Goal: Information Seeking & Learning: Learn about a topic

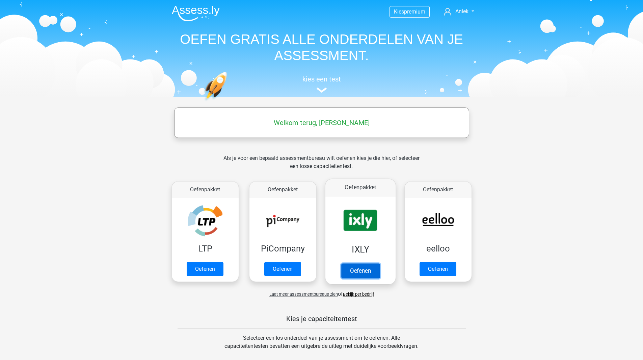
click at [353, 263] on link "Oefenen" at bounding box center [360, 270] width 38 height 15
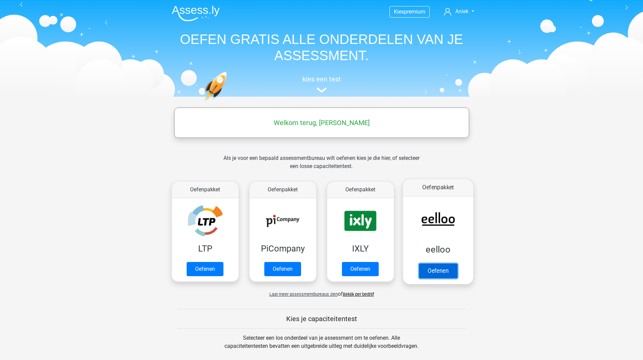
click at [447, 263] on link "Oefenen" at bounding box center [438, 270] width 38 height 15
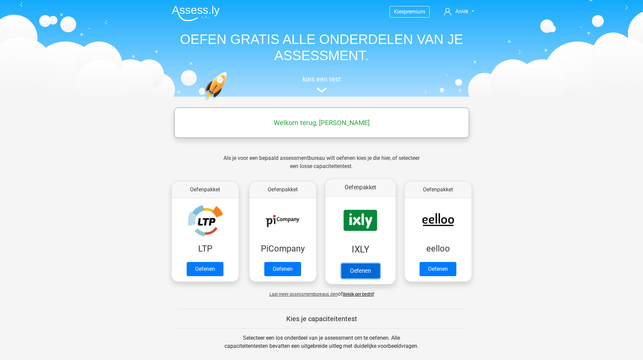
click at [349, 263] on link "Oefenen" at bounding box center [360, 270] width 38 height 15
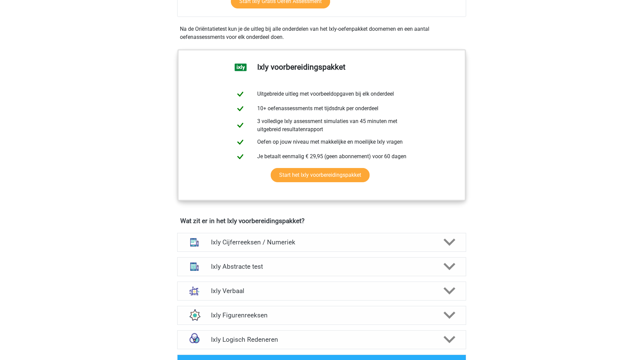
scroll to position [231, 0]
click at [353, 231] on div "Ixly Cijferreeksen / Numeriek Er zijn grofweg zes verschillende soorten patrone…" at bounding box center [321, 242] width 315 height 24
click at [345, 238] on h4 "Ixly Cijferreeksen / Numeriek" at bounding box center [321, 242] width 221 height 8
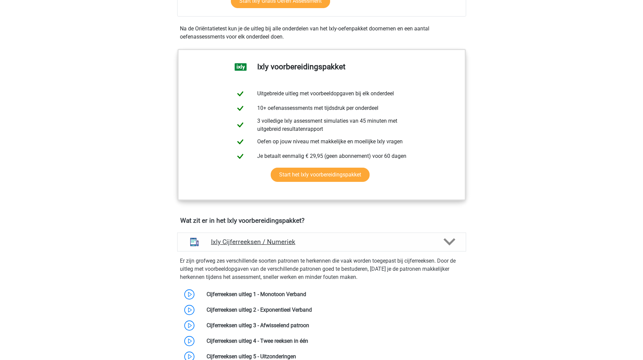
click at [351, 244] on h4 "Ixly Cijferreeksen / Numeriek" at bounding box center [321, 242] width 221 height 8
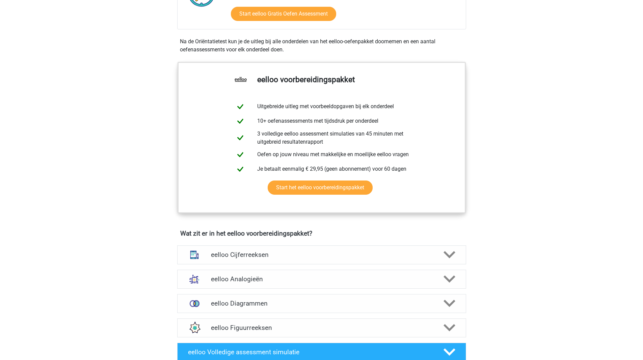
scroll to position [205, 0]
click at [382, 255] on h4 "eelloo Cijferreeksen" at bounding box center [321, 254] width 221 height 8
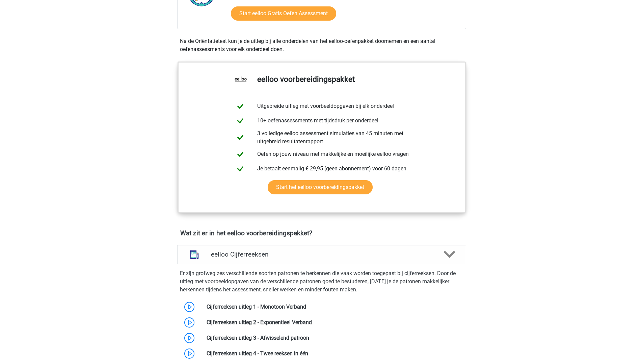
click at [382, 255] on h4 "eelloo Cijferreeksen" at bounding box center [321, 254] width 221 height 8
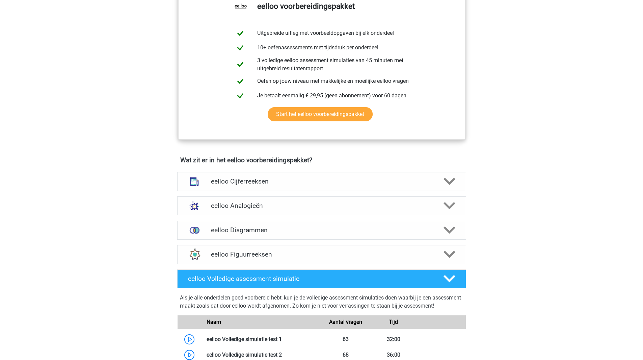
scroll to position [276, 0]
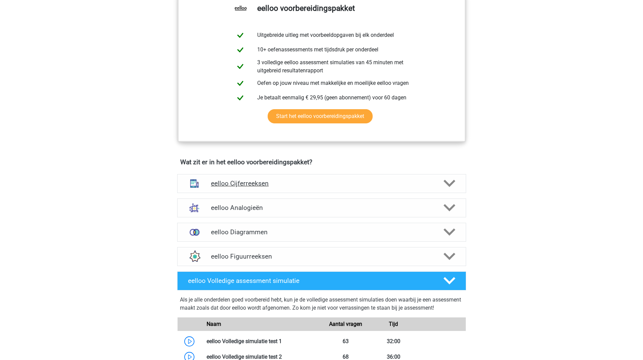
click at [354, 193] on div "eelloo Cijferreeksen" at bounding box center [321, 183] width 289 height 19
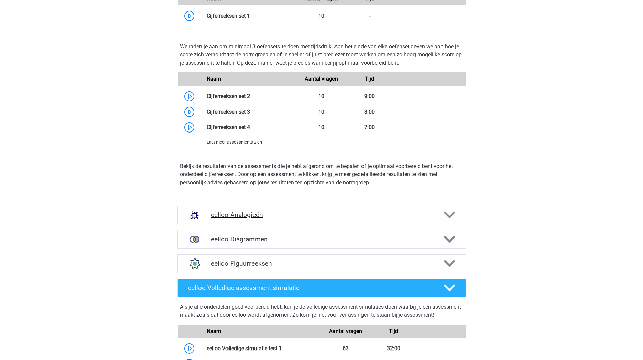
scroll to position [652, 0]
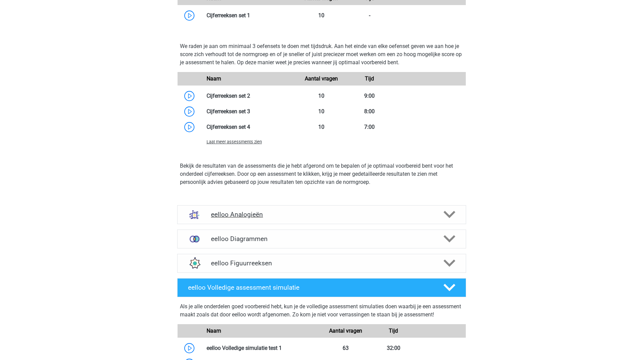
click at [287, 212] on div "eelloo Analogieën" at bounding box center [321, 214] width 289 height 19
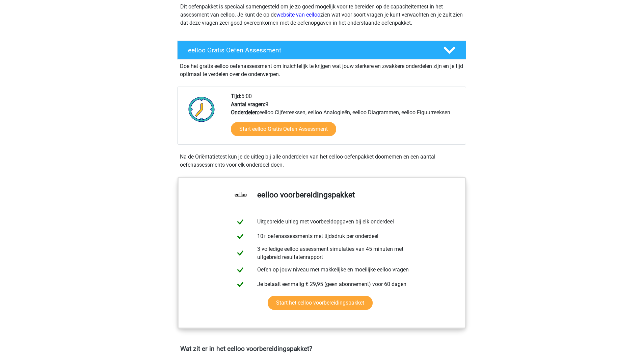
scroll to position [0, 0]
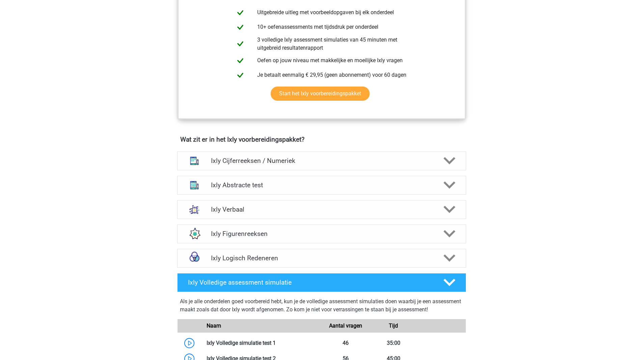
scroll to position [313, 0]
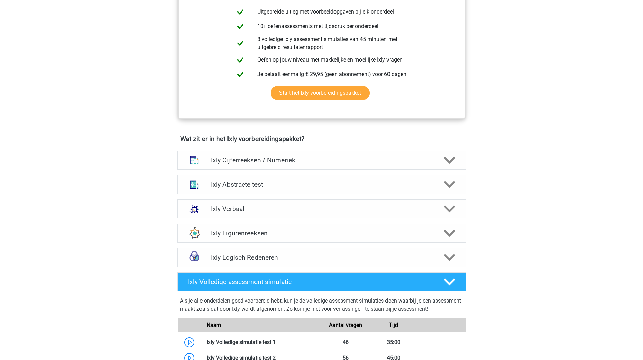
click at [279, 159] on h4 "Ixly Cijferreeksen / Numeriek" at bounding box center [321, 160] width 221 height 8
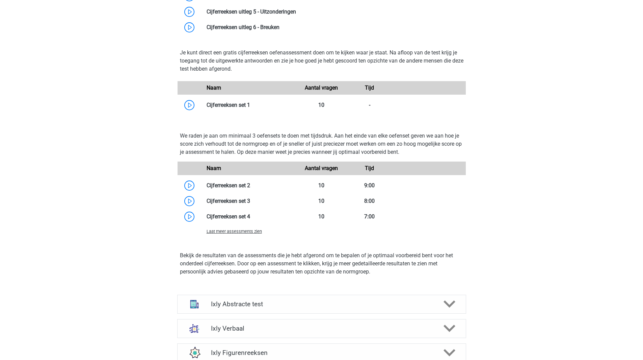
scroll to position [639, 0]
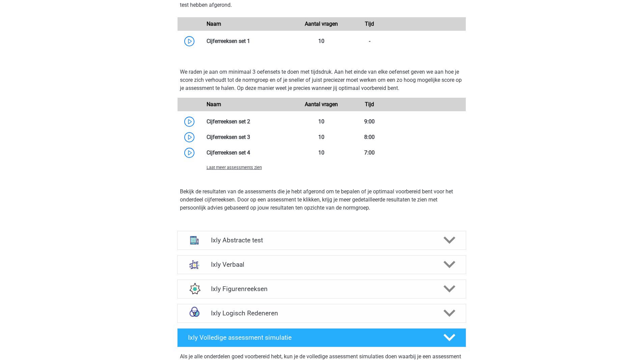
click at [256, 237] on h4 "Ixly Abstracte test" at bounding box center [321, 240] width 221 height 8
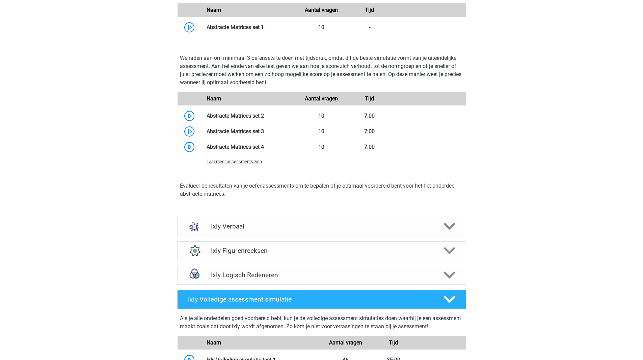
scroll to position [1037, 0]
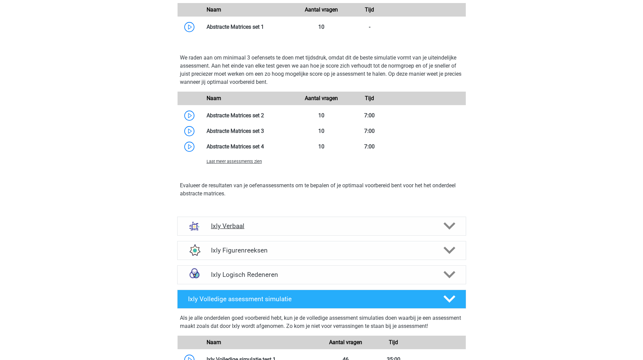
click at [282, 219] on div "Ixly Verbaal" at bounding box center [321, 225] width 289 height 19
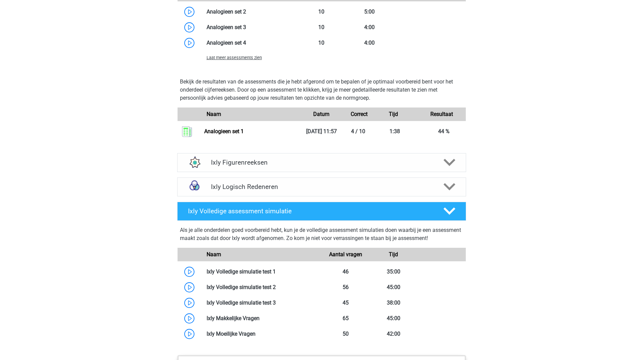
scroll to position [1604, 0]
click at [223, 167] on div "Ixly Figurenreeksen" at bounding box center [321, 162] width 289 height 19
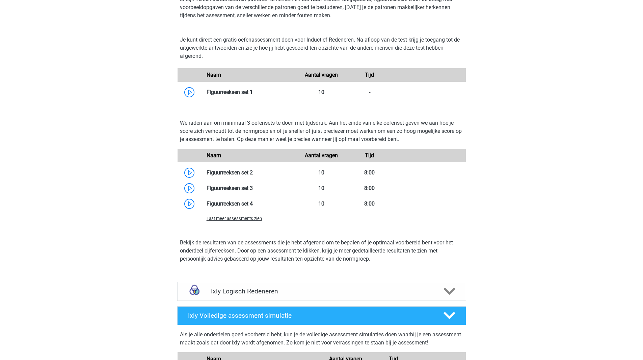
scroll to position [1788, 0]
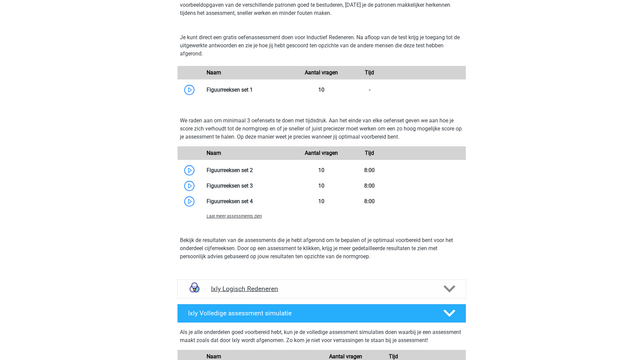
click at [222, 297] on div "Ixly Logisch Redeneren" at bounding box center [321, 288] width 289 height 19
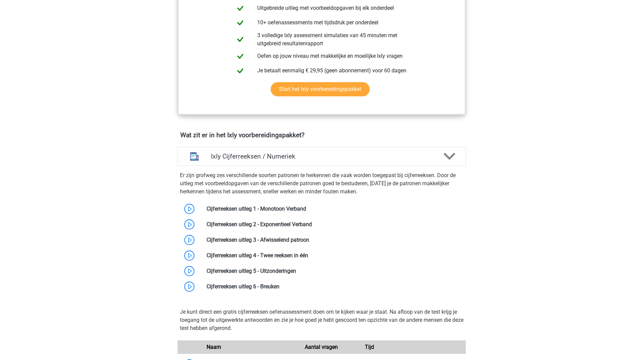
scroll to position [0, 0]
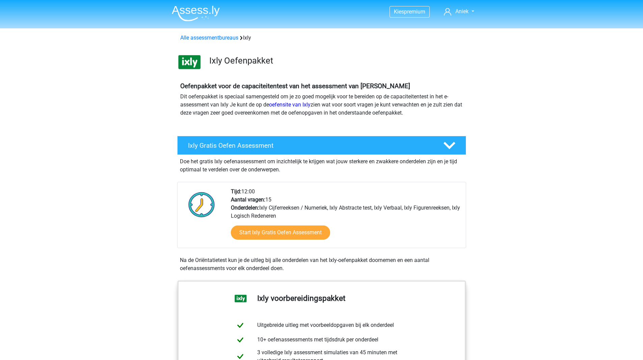
click at [204, 7] on img at bounding box center [196, 13] width 48 height 16
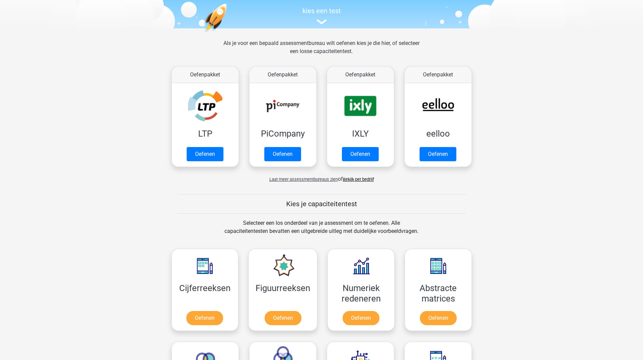
scroll to position [69, 0]
click at [434, 149] on link "Oefenen" at bounding box center [438, 155] width 38 height 15
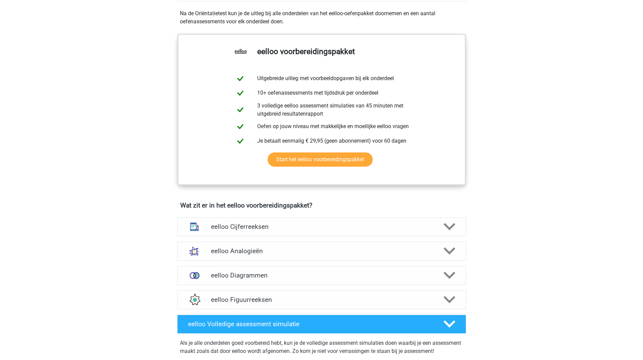
scroll to position [233, 0]
click at [318, 165] on link "Start het eelloo voorbereidingspakket" at bounding box center [320, 159] width 105 height 14
click at [331, 156] on link "Start het eelloo voorbereidingspakket" at bounding box center [320, 159] width 105 height 14
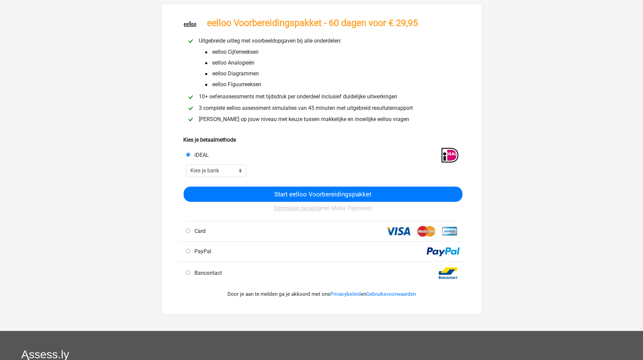
scroll to position [33, 0]
click at [219, 174] on select "Kies je bank ABN AMRO ING Rabobank ASN Bank bunq Knab N26 NN Regiobank Revolut …" at bounding box center [216, 170] width 60 height 13
select select "ideal_[SWIFT_CODE]"
click at [186, 164] on select "Kies je bank ABN AMRO ING Rabobank ASN Bank bunq Knab N26 NN Regiobank Revolut …" at bounding box center [216, 170] width 60 height 13
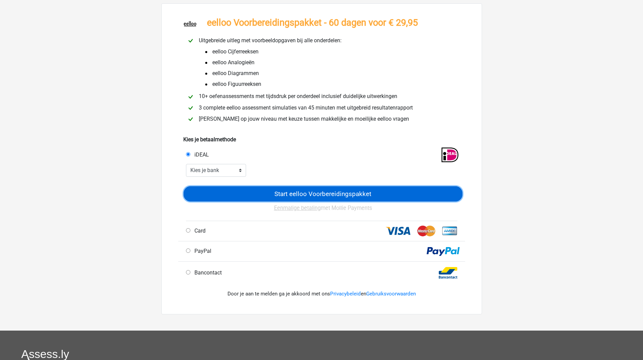
click at [242, 195] on input "Start eelloo Voorbereidingspakket" at bounding box center [323, 193] width 279 height 15
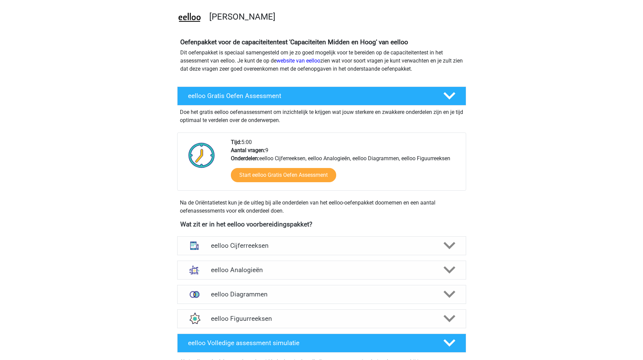
scroll to position [236, 0]
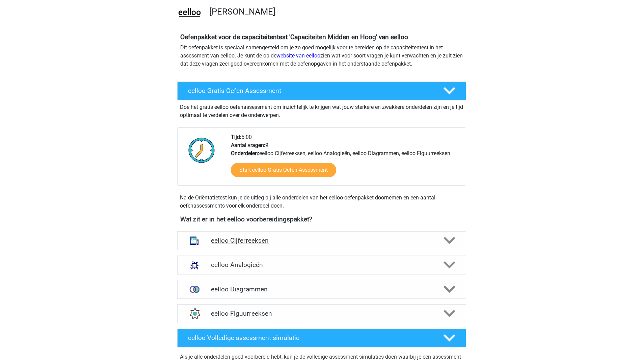
click at [189, 237] on img at bounding box center [195, 241] width 18 height 18
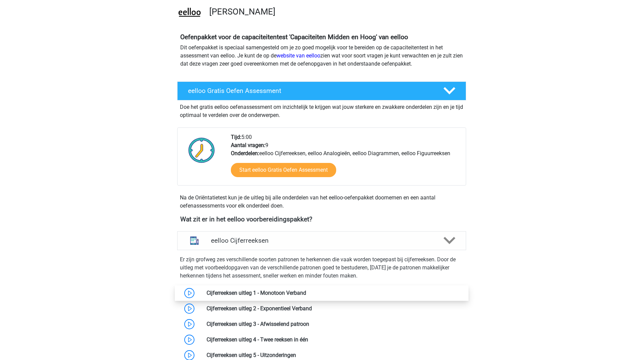
click at [306, 295] on link at bounding box center [306, 292] width 0 height 6
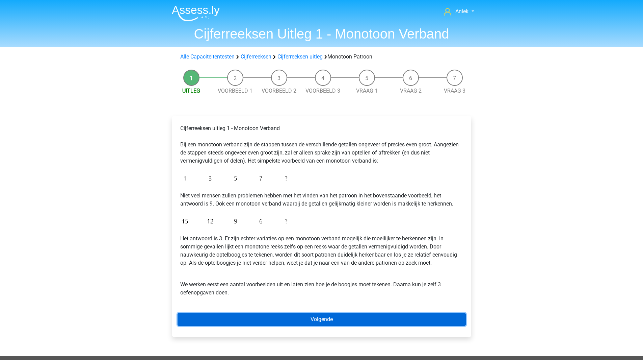
click at [248, 322] on link "Volgende" at bounding box center [322, 319] width 288 height 13
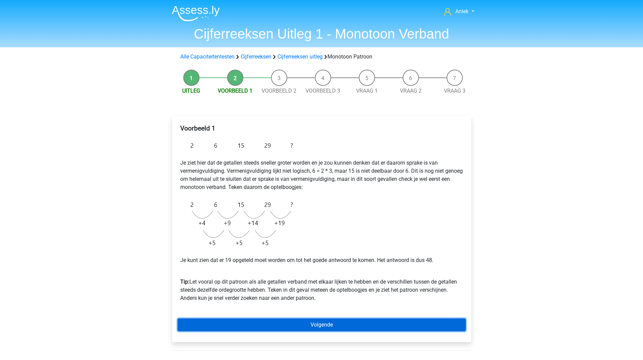
click at [240, 327] on link "Volgende" at bounding box center [322, 324] width 288 height 13
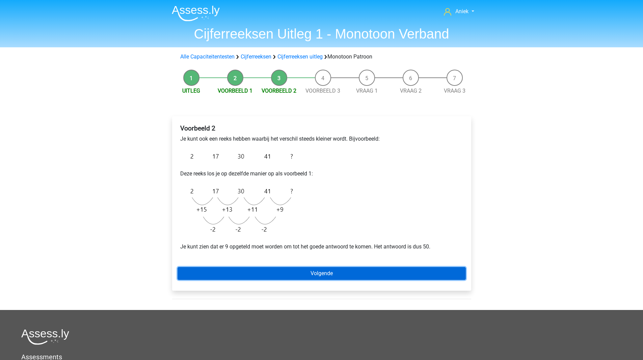
click at [254, 273] on link "Volgende" at bounding box center [322, 273] width 288 height 13
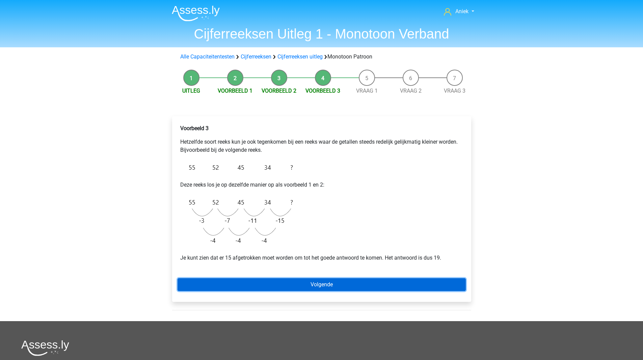
click at [306, 283] on link "Volgende" at bounding box center [322, 284] width 288 height 13
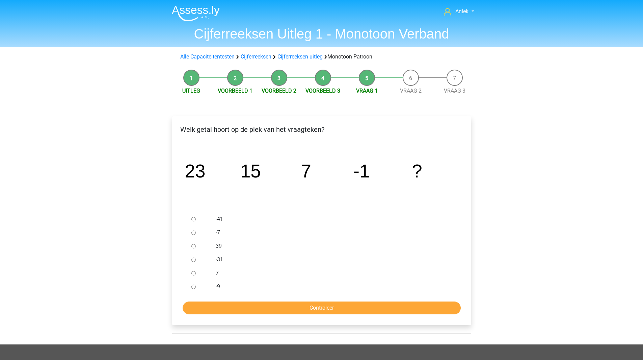
click at [192, 288] on input "-9" at bounding box center [193, 286] width 4 height 4
radio input "true"
click at [210, 305] on input "Controleer" at bounding box center [322, 307] width 278 height 13
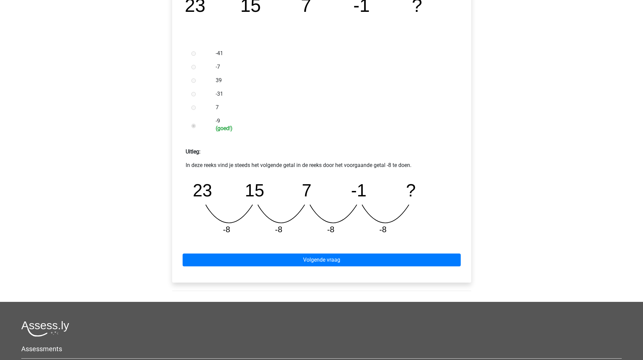
scroll to position [166, 0]
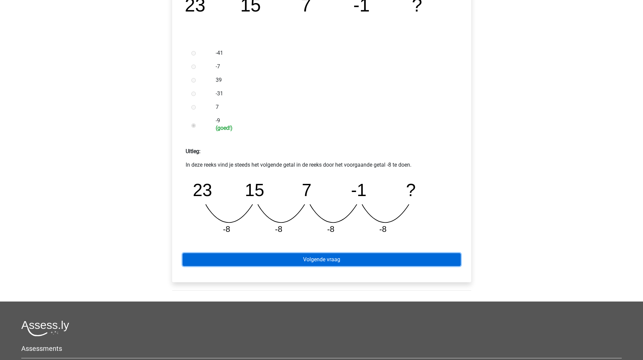
click at [251, 261] on link "Volgende vraag" at bounding box center [322, 259] width 278 height 13
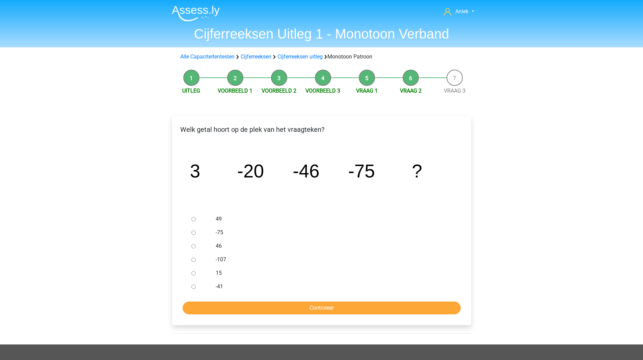
click at [136, 259] on div "Aniek [EMAIL_ADDRESS][DOMAIN_NAME] Nederlands English" at bounding box center [321, 261] width 643 height 522
click at [194, 259] on input "-107" at bounding box center [193, 259] width 4 height 4
radio input "true"
click at [232, 302] on input "Controleer" at bounding box center [322, 307] width 278 height 13
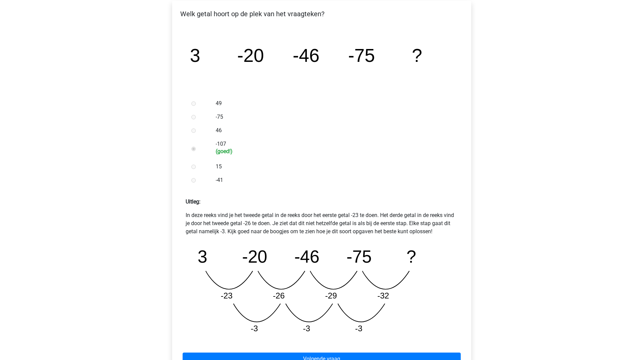
scroll to position [126, 0]
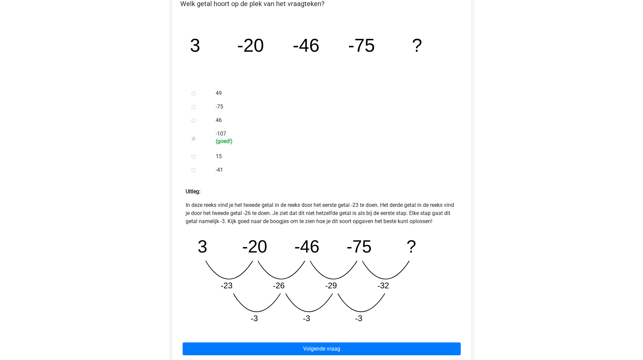
click at [242, 342] on div "Volgende vraag" at bounding box center [322, 346] width 288 height 37
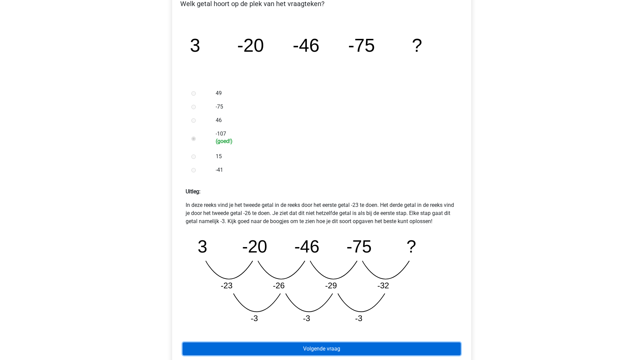
click at [244, 345] on link "Volgende vraag" at bounding box center [322, 348] width 278 height 13
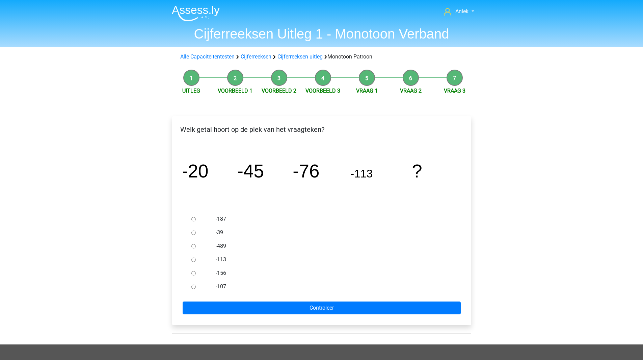
click at [193, 273] on input "-156" at bounding box center [193, 273] width 4 height 4
radio input "true"
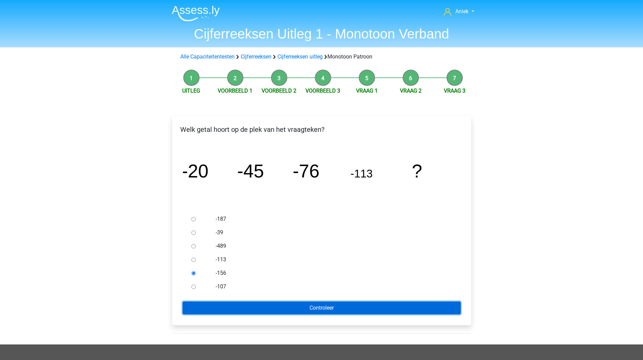
click at [230, 304] on input "Controleer" at bounding box center [322, 307] width 278 height 13
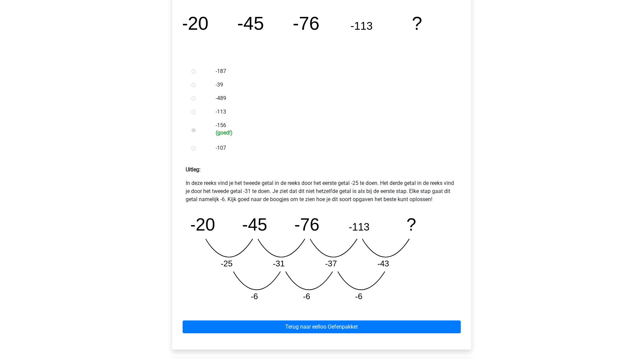
scroll to position [148, 0]
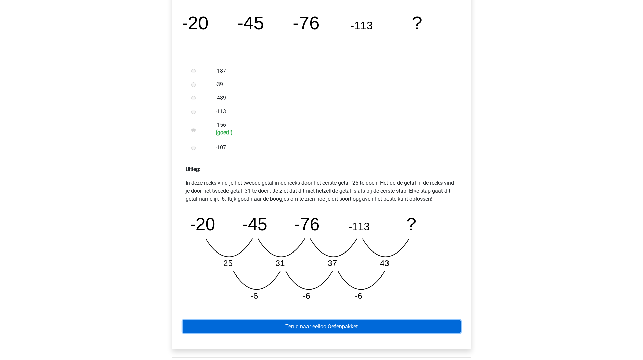
click at [254, 321] on link "Terug naar eelloo Oefenpakket" at bounding box center [322, 326] width 278 height 13
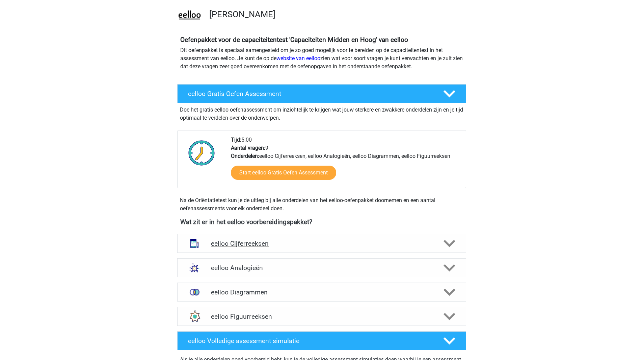
scroll to position [47, 0]
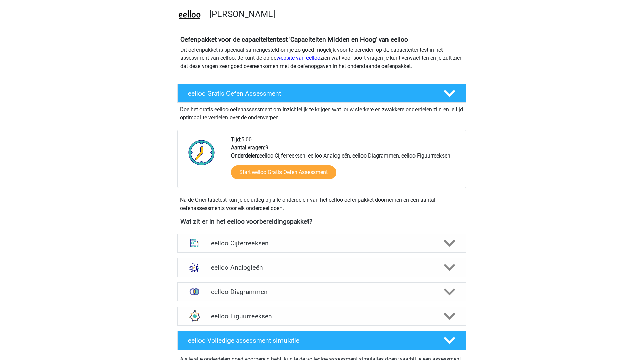
click at [297, 252] on div "eelloo Cijferreeksen" at bounding box center [321, 242] width 289 height 19
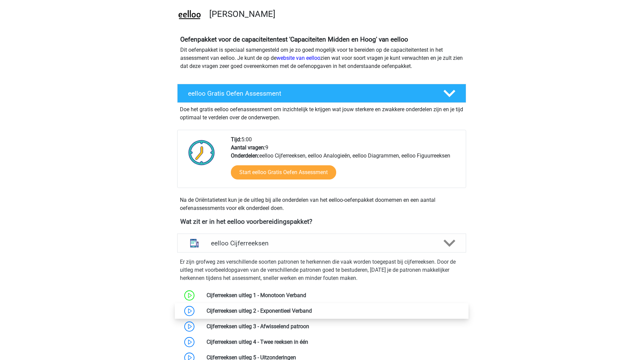
click at [312, 309] on link at bounding box center [312, 310] width 0 height 6
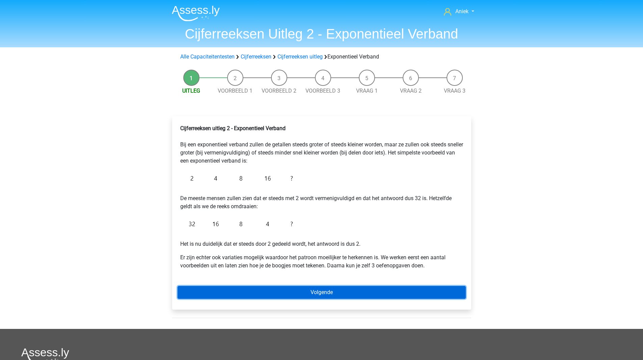
click at [215, 293] on link "Volgende" at bounding box center [322, 292] width 288 height 13
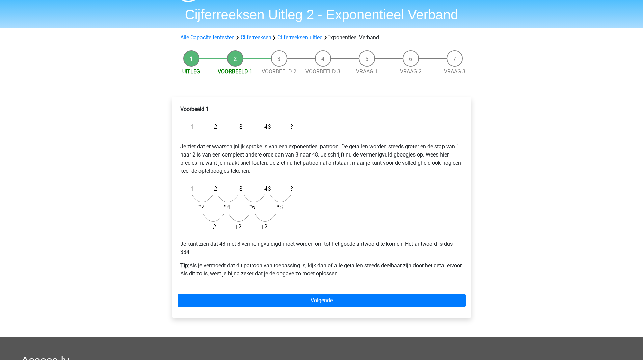
scroll to position [20, 0]
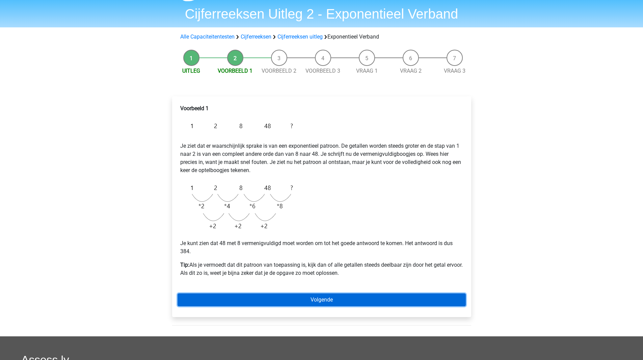
click at [245, 297] on link "Volgende" at bounding box center [322, 299] width 288 height 13
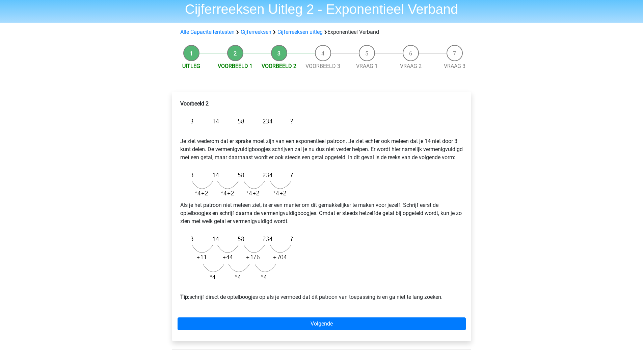
scroll to position [25, 0]
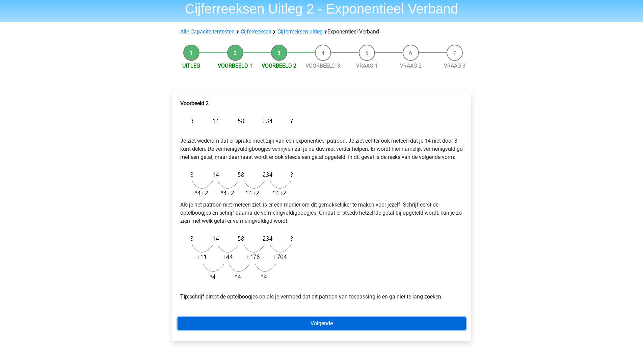
click at [280, 326] on link "Volgende" at bounding box center [322, 323] width 288 height 13
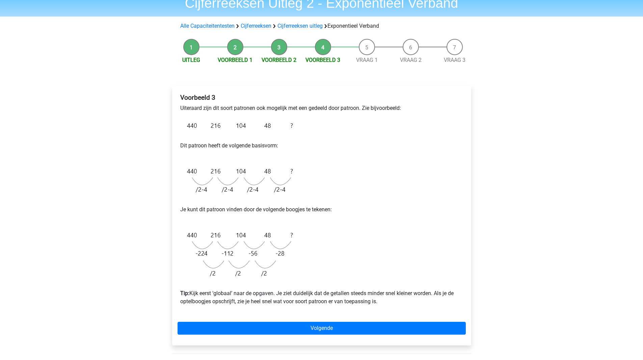
scroll to position [31, 0]
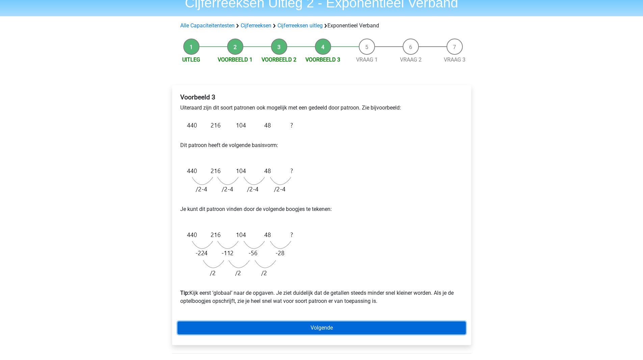
click at [329, 328] on link "Volgende" at bounding box center [322, 327] width 288 height 13
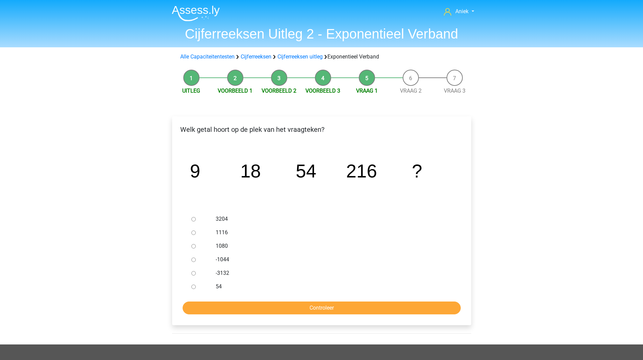
click at [193, 244] on input "1080" at bounding box center [193, 246] width 4 height 4
radio input "true"
click at [242, 307] on input "Controleer" at bounding box center [322, 307] width 278 height 13
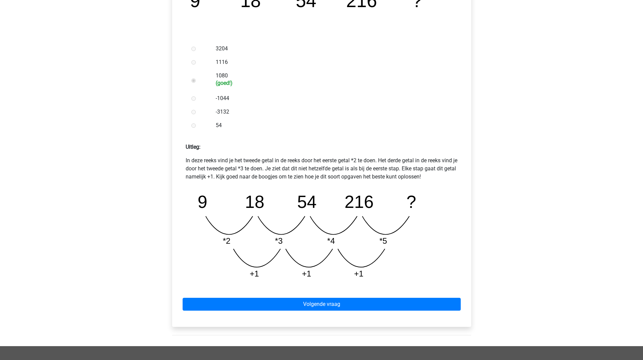
scroll to position [173, 0]
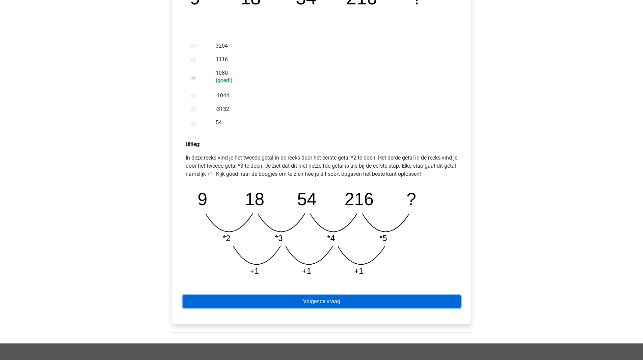
click at [266, 298] on link "Volgende vraag" at bounding box center [322, 301] width 278 height 13
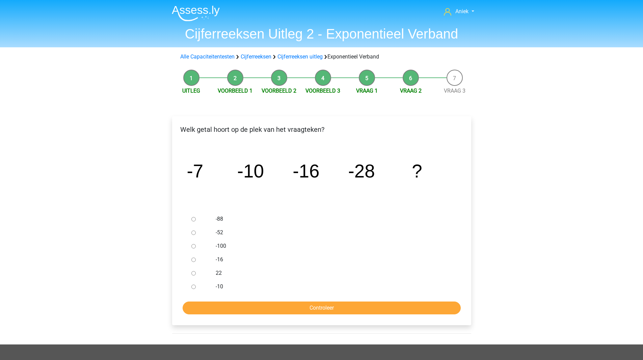
click at [198, 233] on div at bounding box center [200, 233] width 22 height 14
click at [194, 233] on input "-52" at bounding box center [193, 232] width 4 height 4
radio input "true"
click at [252, 304] on input "Controleer" at bounding box center [322, 307] width 278 height 13
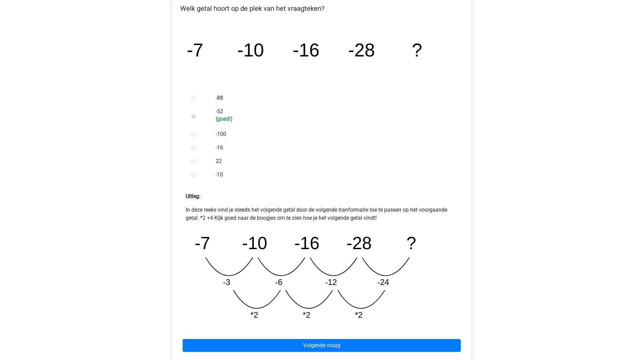
scroll to position [121, 0]
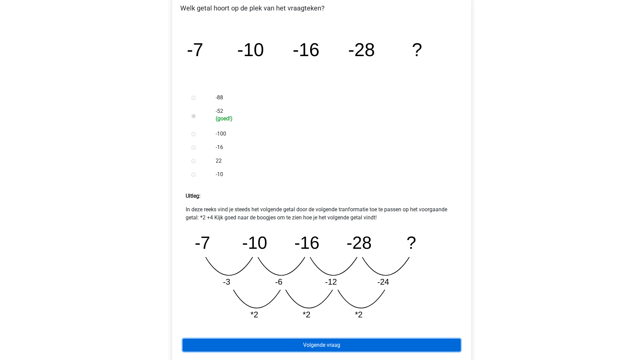
click at [257, 343] on link "Volgende vraag" at bounding box center [322, 344] width 278 height 13
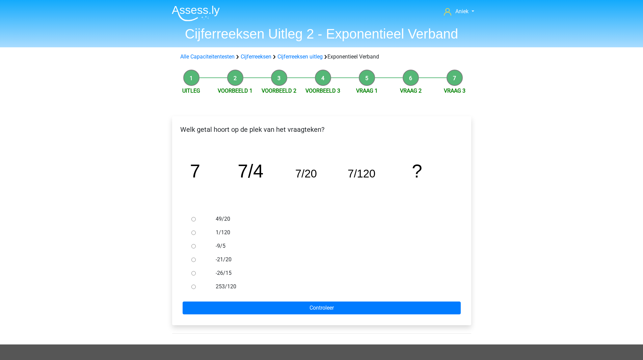
click at [197, 285] on div at bounding box center [200, 287] width 22 height 14
click at [193, 286] on input "253/120" at bounding box center [193, 286] width 4 height 4
radio input "true"
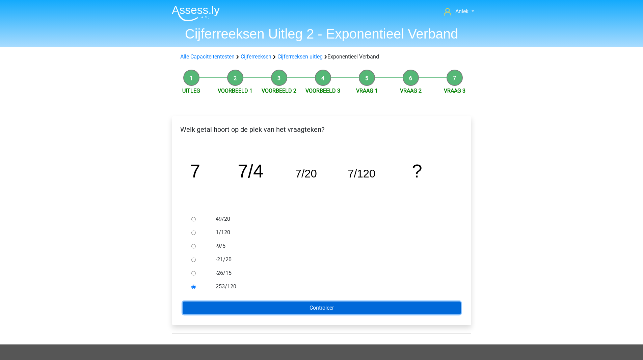
click at [224, 304] on input "Controleer" at bounding box center [322, 307] width 278 height 13
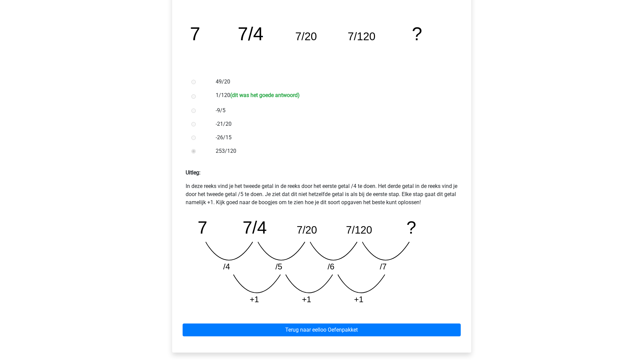
scroll to position [137, 0]
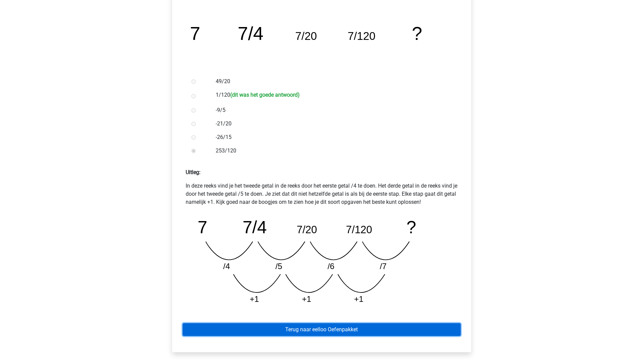
click at [306, 325] on link "Terug naar eelloo Oefenpakket" at bounding box center [322, 329] width 278 height 13
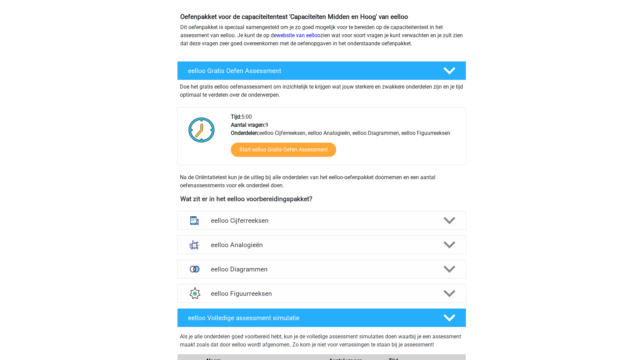
scroll to position [84, 0]
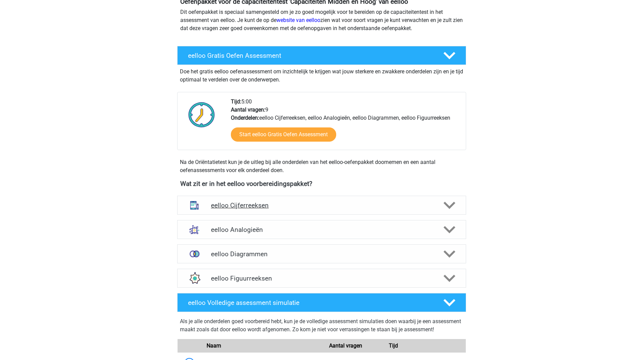
click at [327, 205] on h4 "eelloo Cijferreeksen" at bounding box center [321, 205] width 221 height 8
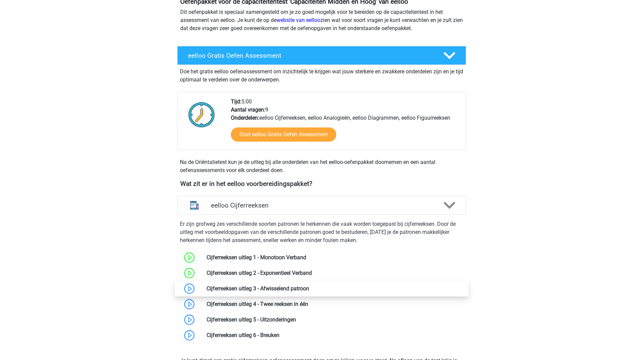
click at [309, 291] on link at bounding box center [309, 288] width 0 height 6
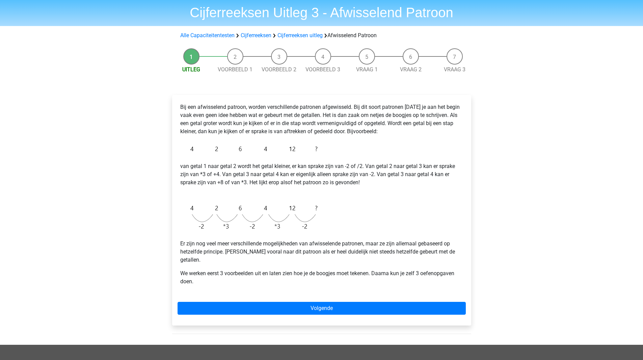
scroll to position [22, 0]
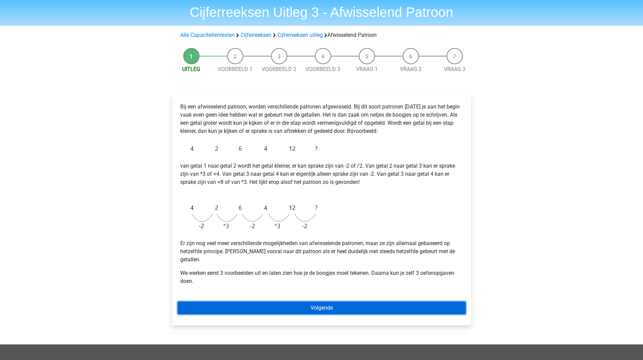
click at [243, 303] on link "Volgende" at bounding box center [322, 307] width 288 height 13
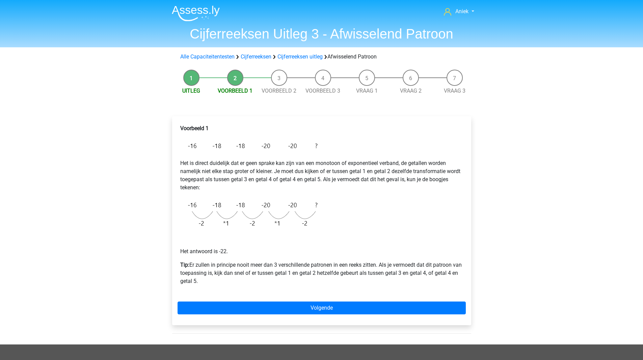
scroll to position [0, 0]
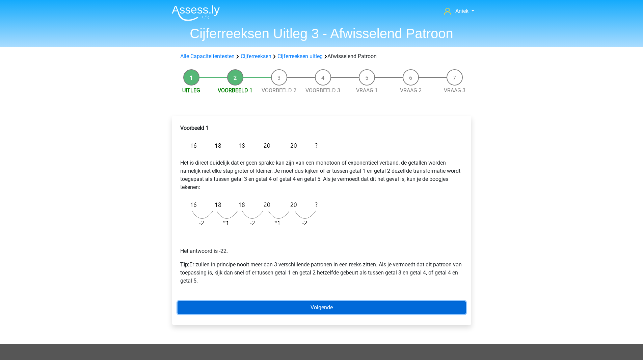
click at [208, 305] on link "Volgende" at bounding box center [322, 307] width 288 height 13
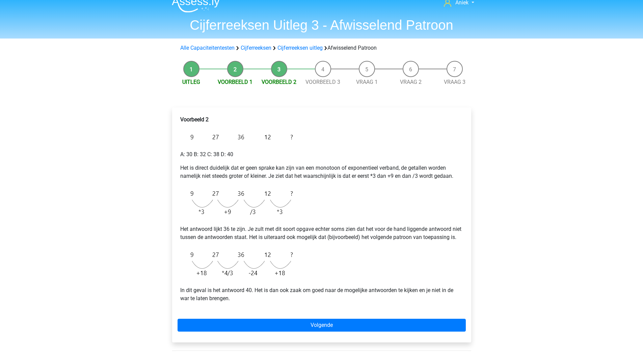
scroll to position [9, 0]
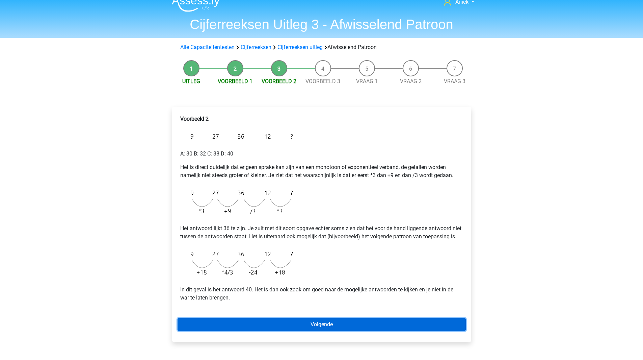
click at [245, 331] on link "Volgende" at bounding box center [322, 324] width 288 height 13
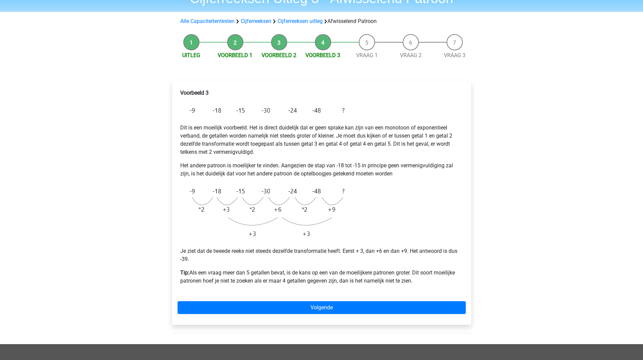
scroll to position [36, 0]
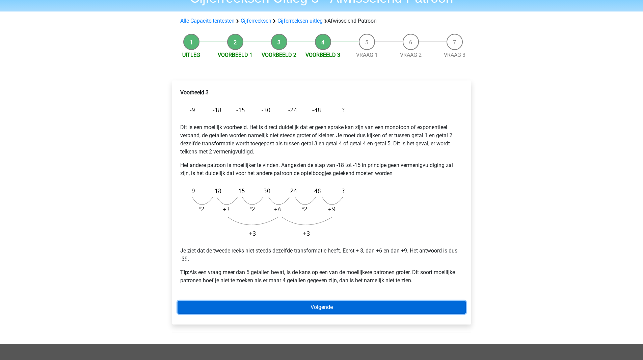
click at [221, 306] on link "Volgende" at bounding box center [322, 306] width 288 height 13
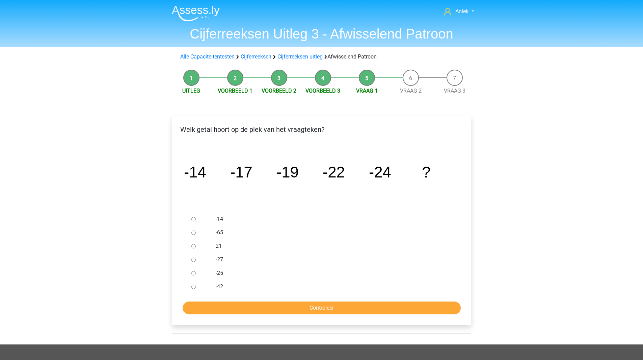
click at [194, 262] on div at bounding box center [200, 260] width 22 height 14
click at [193, 259] on input "-27" at bounding box center [193, 259] width 4 height 4
radio input "true"
click at [227, 308] on input "Controleer" at bounding box center [322, 307] width 278 height 13
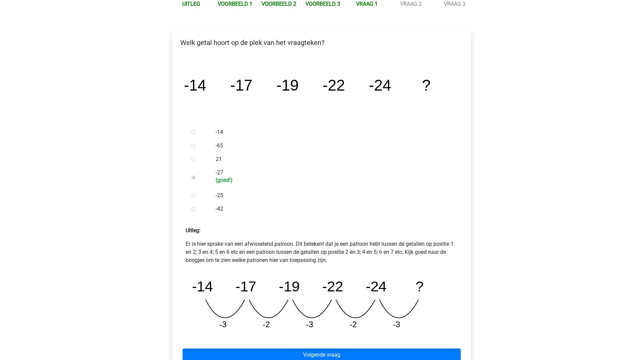
scroll to position [108, 0]
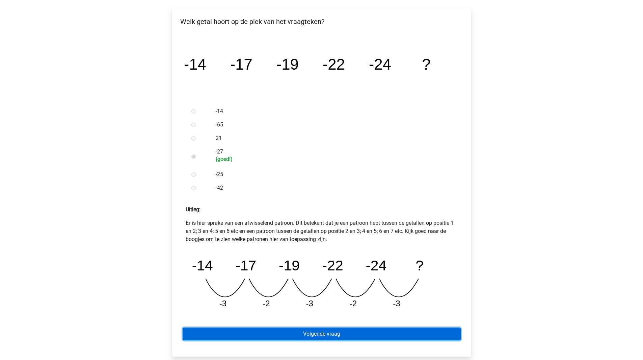
click at [274, 329] on link "Volgende vraag" at bounding box center [322, 333] width 278 height 13
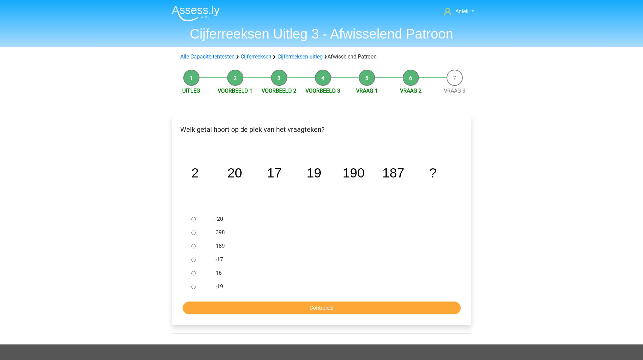
click at [194, 246] on input "189" at bounding box center [193, 246] width 4 height 4
radio input "true"
click at [265, 309] on input "Controleer" at bounding box center [322, 307] width 278 height 13
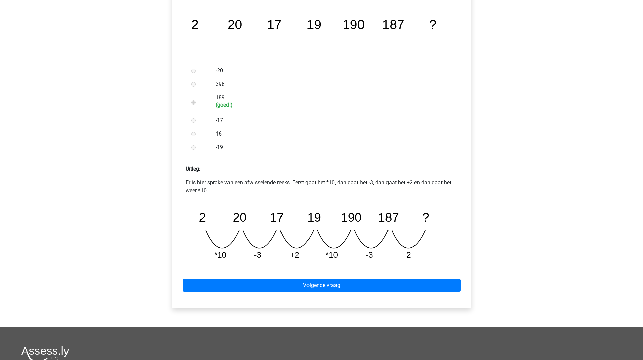
scroll to position [149, 0]
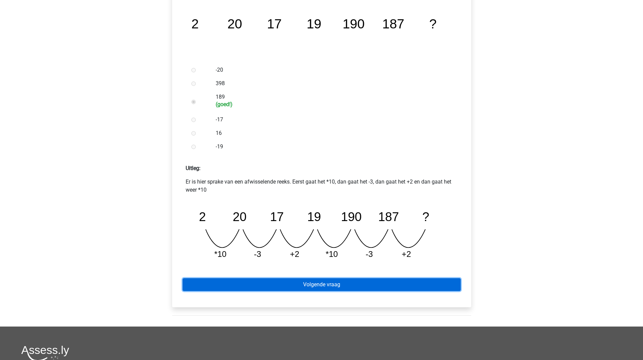
click at [300, 289] on link "Volgende vraag" at bounding box center [322, 284] width 278 height 13
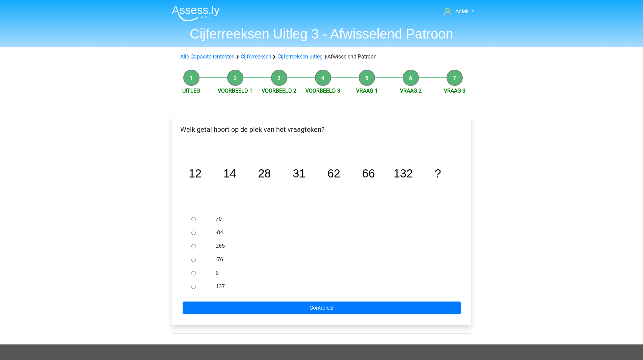
click at [195, 286] on input "137" at bounding box center [193, 286] width 4 height 4
radio input "true"
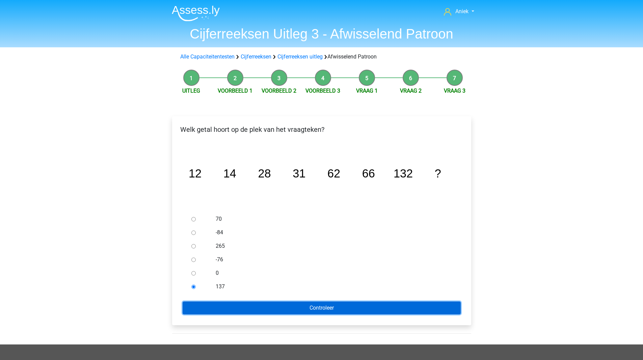
click at [211, 302] on input "Controleer" at bounding box center [322, 307] width 278 height 13
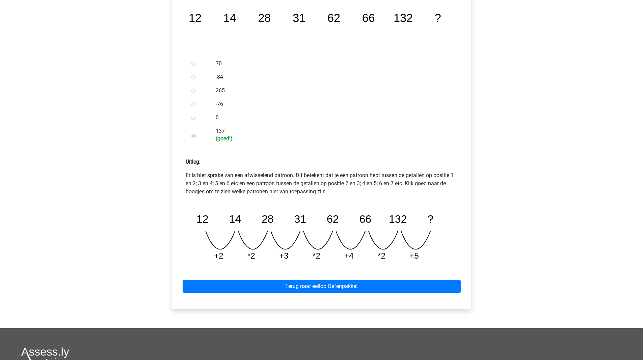
scroll to position [159, 0]
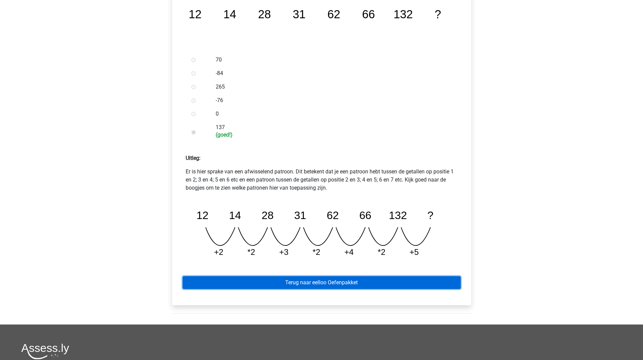
click at [273, 278] on link "Terug naar eelloo Oefenpakket" at bounding box center [322, 282] width 278 height 13
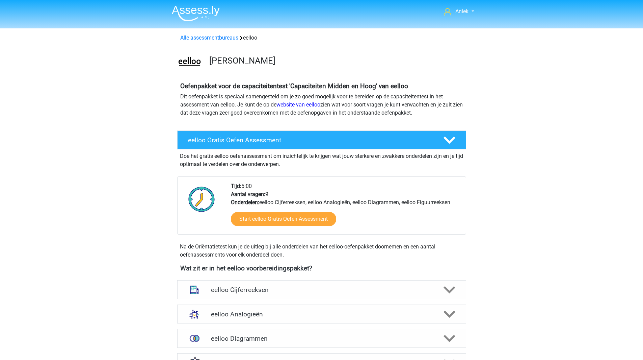
scroll to position [64, 0]
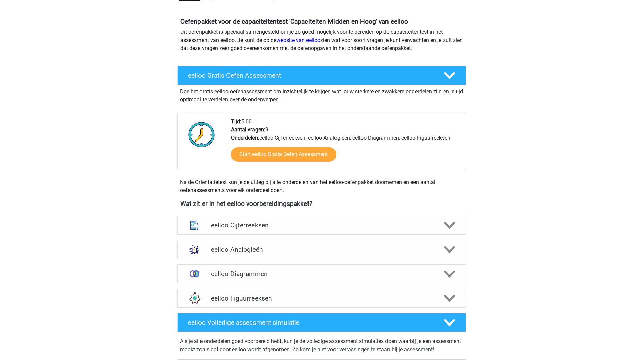
click at [301, 223] on h4 "eelloo Cijferreeksen" at bounding box center [321, 225] width 221 height 8
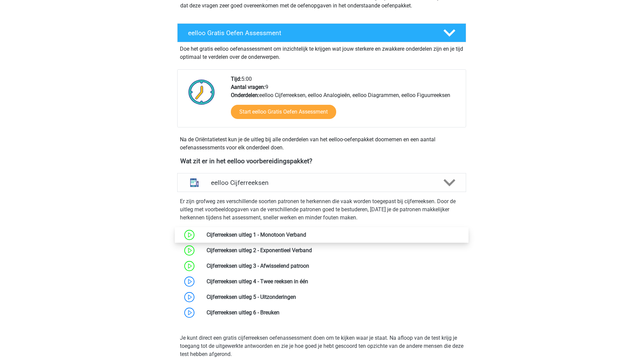
scroll to position [107, 0]
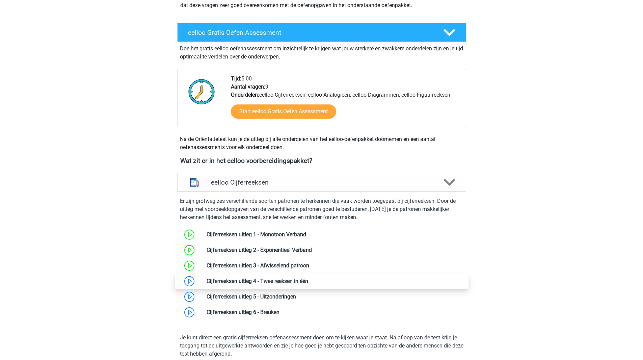
click at [308, 279] on link at bounding box center [308, 281] width 0 height 6
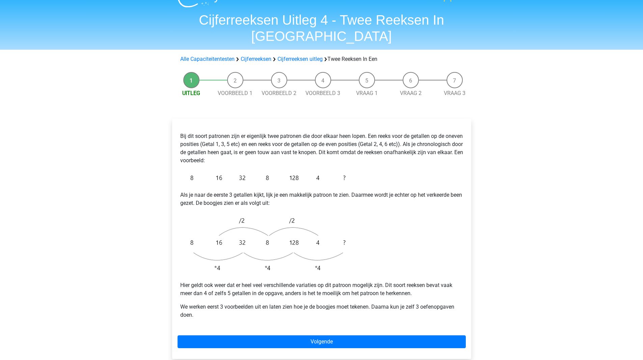
scroll to position [14, 0]
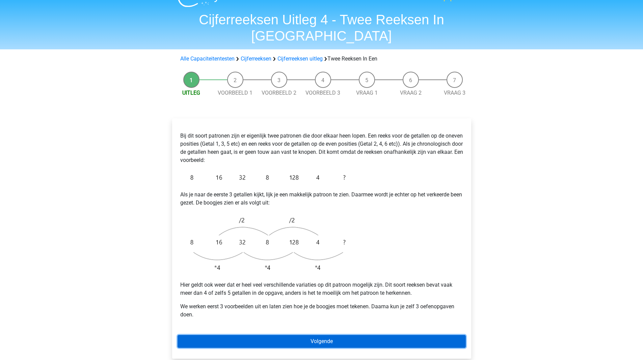
click at [211, 335] on link "Volgende" at bounding box center [322, 341] width 288 height 13
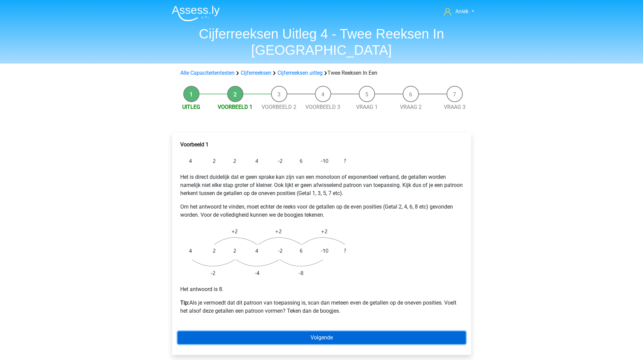
click at [282, 331] on link "Volgende" at bounding box center [322, 337] width 288 height 13
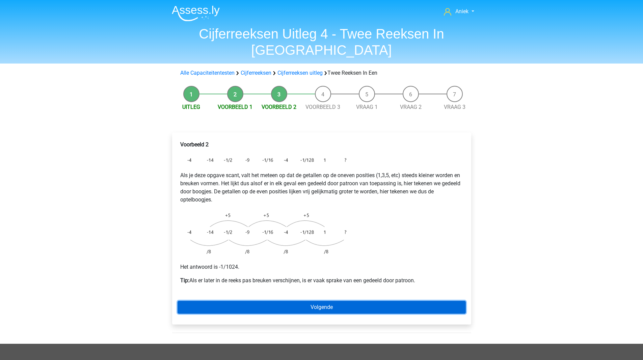
click at [304, 300] on link "Volgende" at bounding box center [322, 306] width 288 height 13
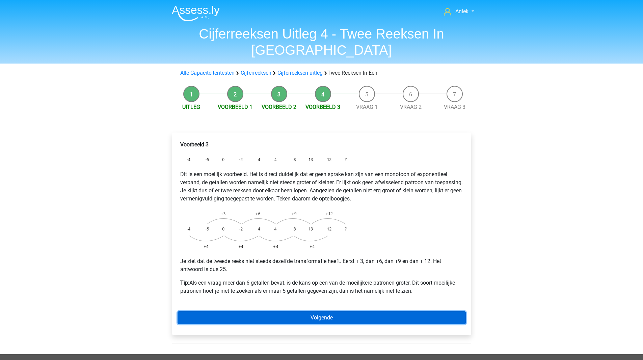
click at [277, 311] on link "Volgende" at bounding box center [322, 317] width 288 height 13
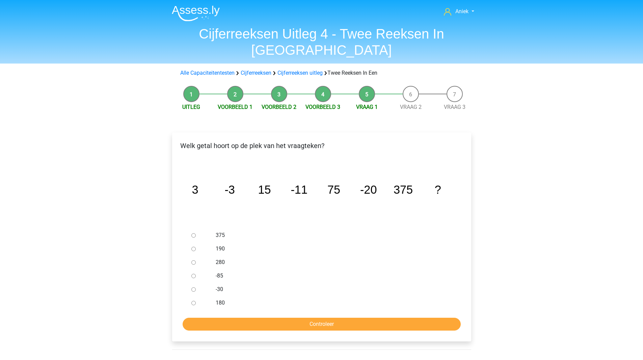
click at [195, 287] on input "-30" at bounding box center [193, 289] width 4 height 4
radio input "true"
click at [241, 317] on input "Controleer" at bounding box center [322, 323] width 278 height 13
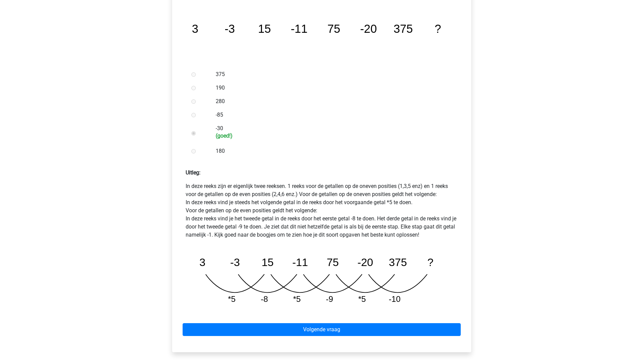
scroll to position [161, 0]
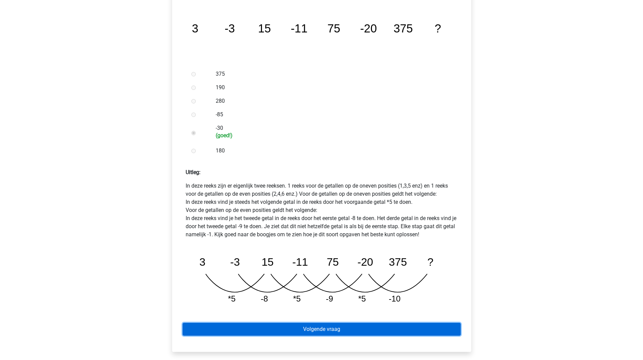
click at [253, 322] on link "Volgende vraag" at bounding box center [322, 328] width 278 height 13
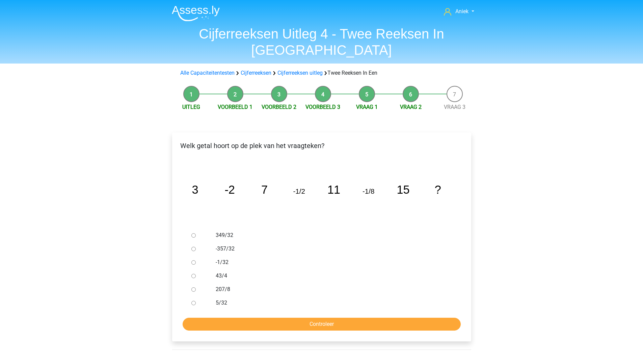
click at [190, 255] on div at bounding box center [200, 262] width 22 height 14
click at [192, 260] on input "-1/32" at bounding box center [193, 262] width 4 height 4
radio input "true"
click at [242, 317] on input "Controleer" at bounding box center [322, 323] width 278 height 13
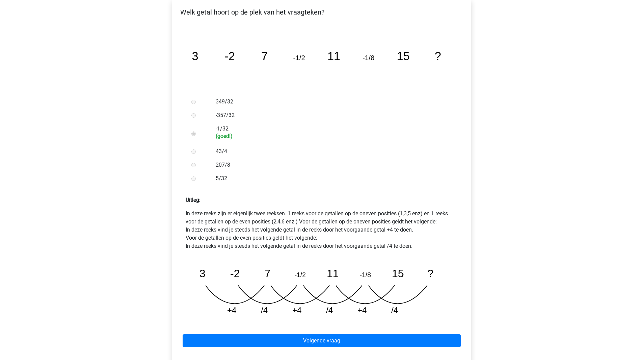
scroll to position [134, 0]
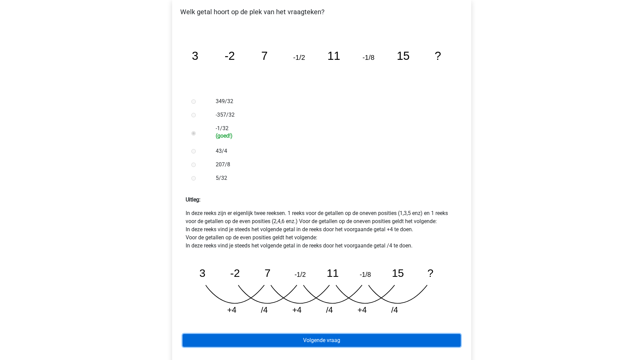
click at [252, 334] on link "Volgende vraag" at bounding box center [322, 340] width 278 height 13
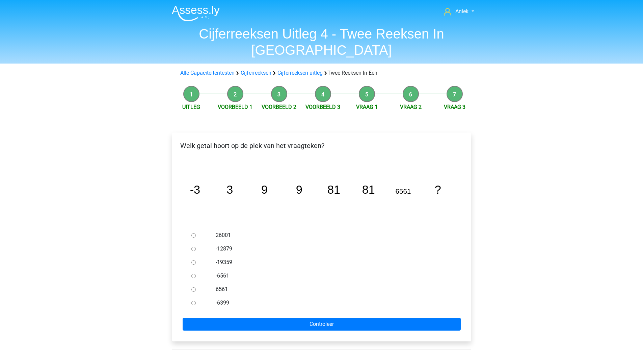
click at [194, 233] on input "26001" at bounding box center [193, 235] width 4 height 4
radio input "true"
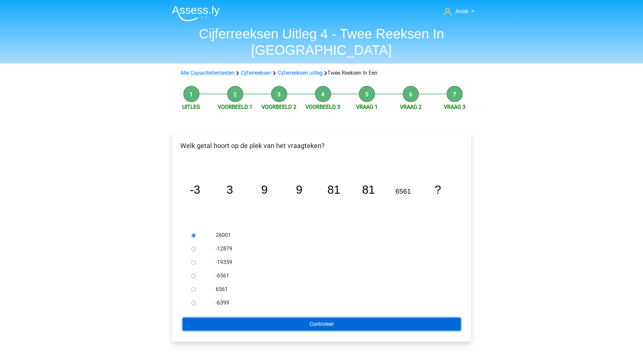
click at [243, 317] on input "Controleer" at bounding box center [322, 323] width 278 height 13
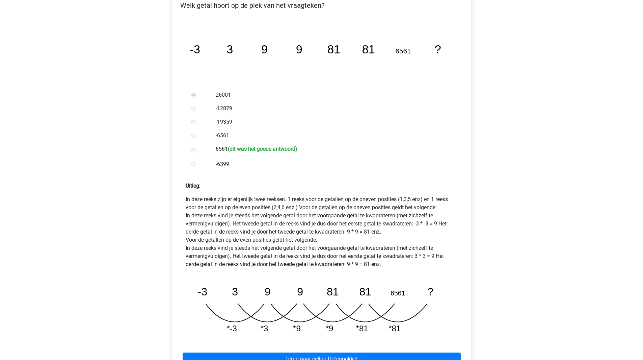
scroll to position [150, 0]
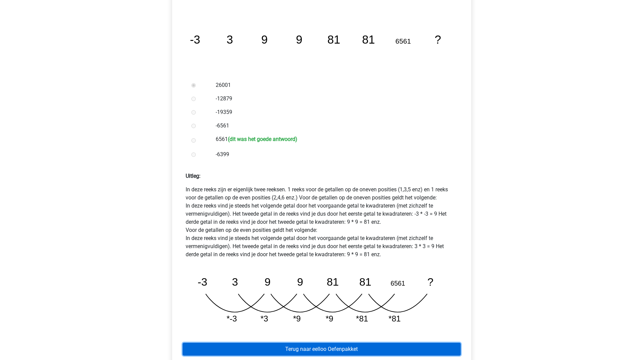
click at [294, 342] on link "Terug naar eelloo Oefenpakket" at bounding box center [322, 348] width 278 height 13
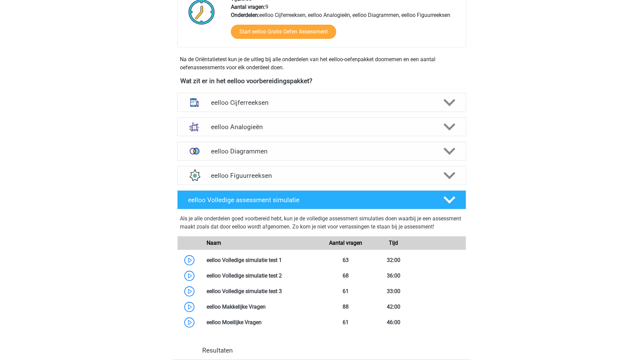
scroll to position [197, 0]
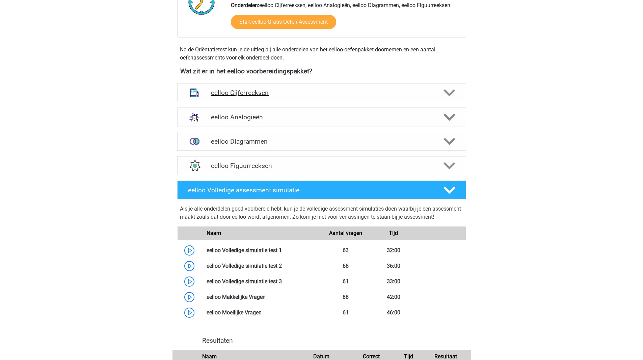
click at [443, 91] on div at bounding box center [448, 93] width 23 height 12
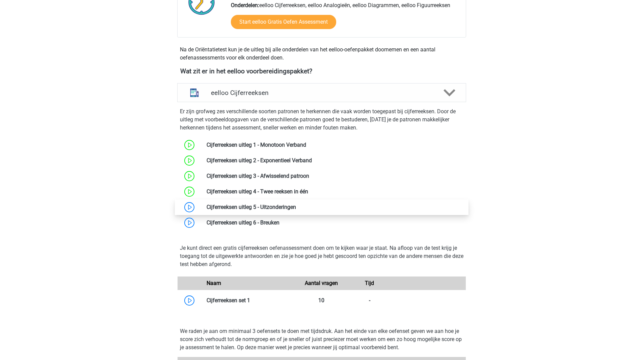
click at [296, 209] on link at bounding box center [296, 207] width 0 height 6
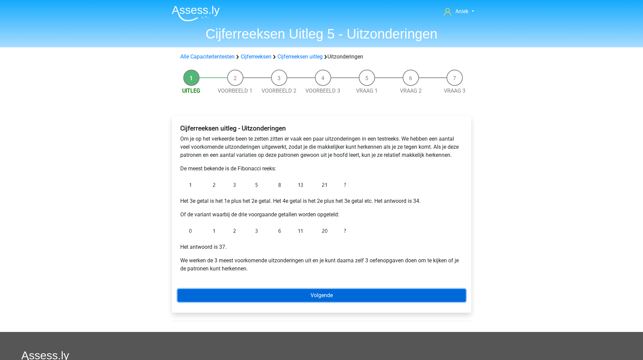
click at [226, 295] on link "Volgende" at bounding box center [322, 295] width 288 height 13
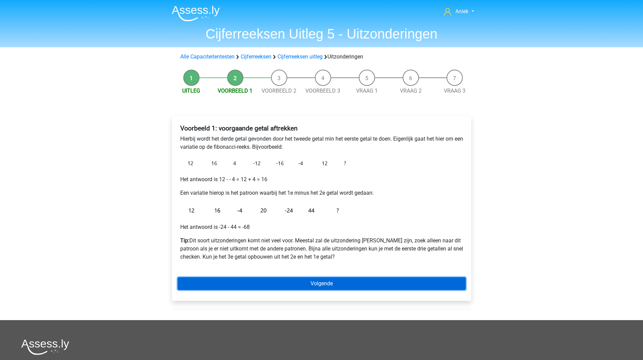
click at [238, 282] on link "Volgende" at bounding box center [322, 283] width 288 height 13
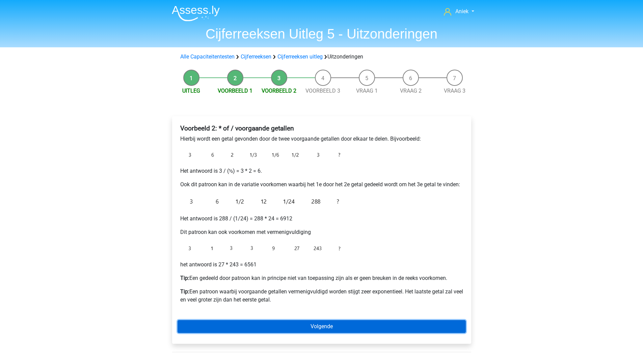
click at [252, 325] on link "Volgende" at bounding box center [322, 326] width 288 height 13
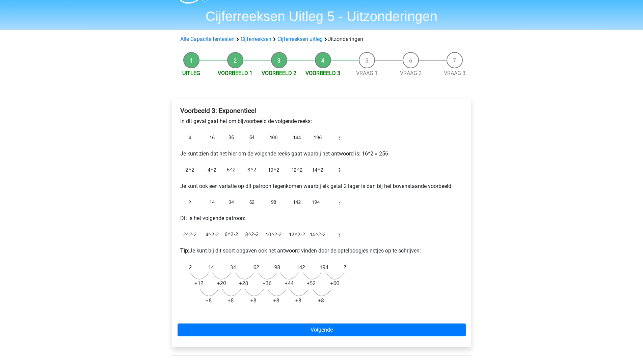
scroll to position [18, 0]
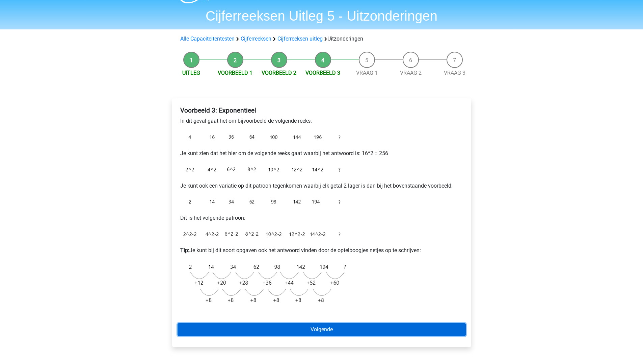
click at [257, 328] on link "Volgende" at bounding box center [322, 329] width 288 height 13
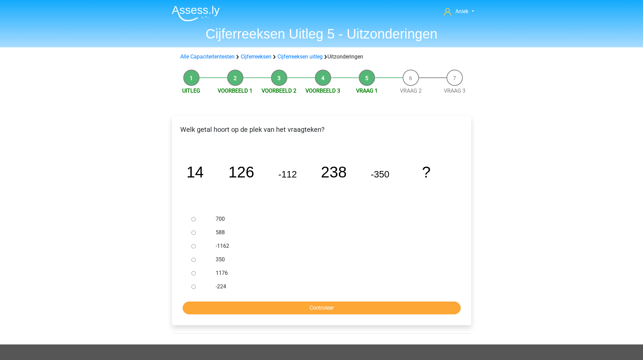
click at [194, 233] on input "588" at bounding box center [193, 232] width 4 height 4
radio input "true"
click at [255, 302] on input "Controleer" at bounding box center [322, 307] width 278 height 13
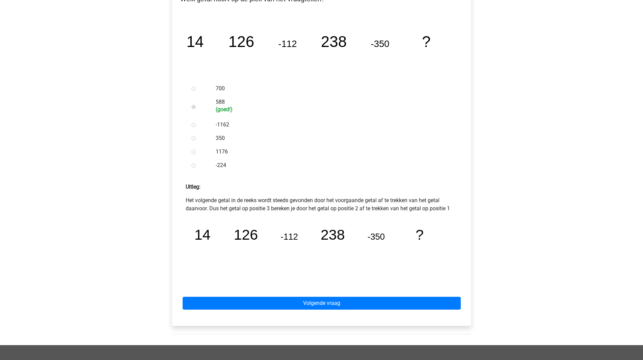
scroll to position [131, 0]
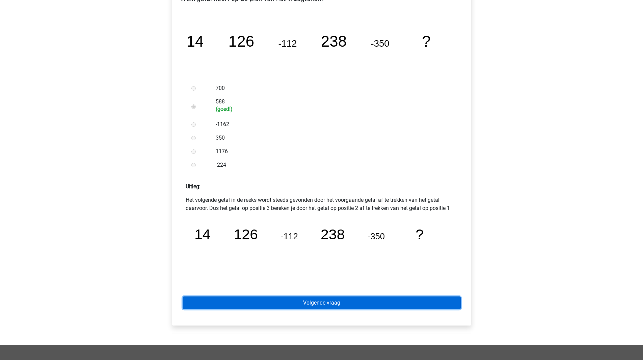
click at [255, 301] on link "Volgende vraag" at bounding box center [322, 302] width 278 height 13
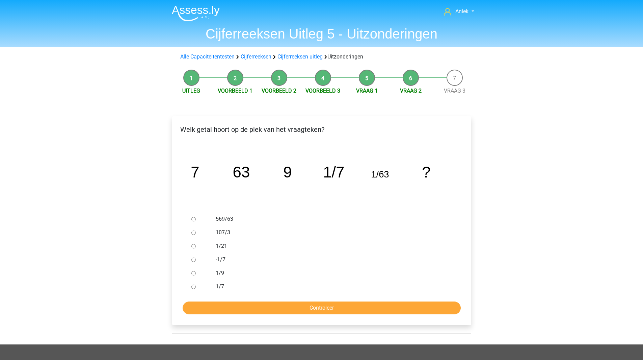
click at [191, 271] on input "1/9" at bounding box center [193, 273] width 4 height 4
radio input "true"
click at [291, 308] on input "Controleer" at bounding box center [322, 307] width 278 height 13
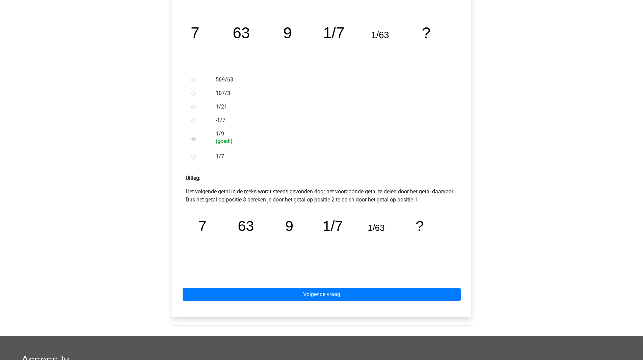
scroll to position [139, 0]
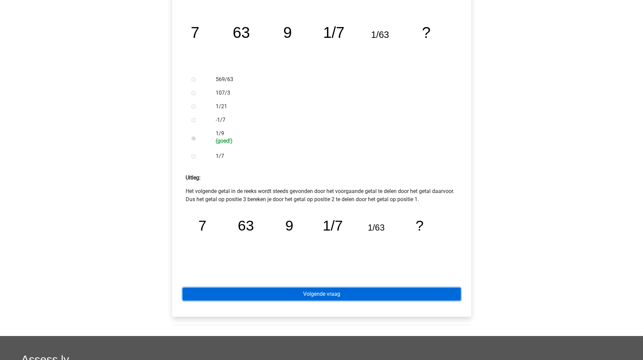
click at [307, 296] on link "Volgende vraag" at bounding box center [322, 293] width 278 height 13
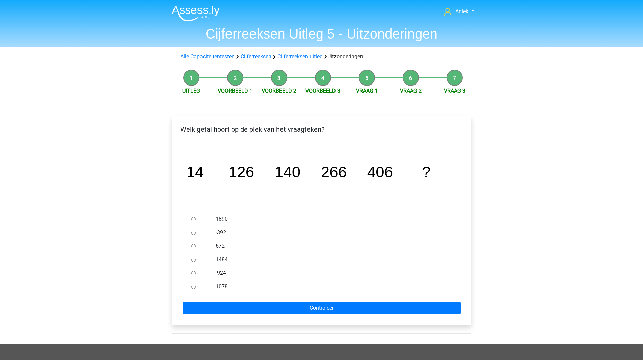
click at [197, 247] on div at bounding box center [200, 246] width 22 height 14
click at [192, 247] on input "672" at bounding box center [193, 246] width 4 height 4
radio input "true"
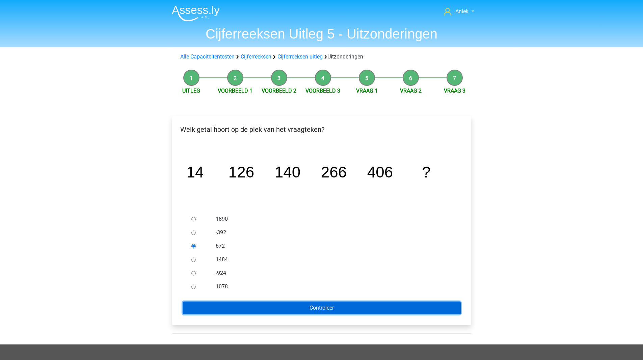
click at [277, 301] on input "Controleer" at bounding box center [322, 307] width 278 height 13
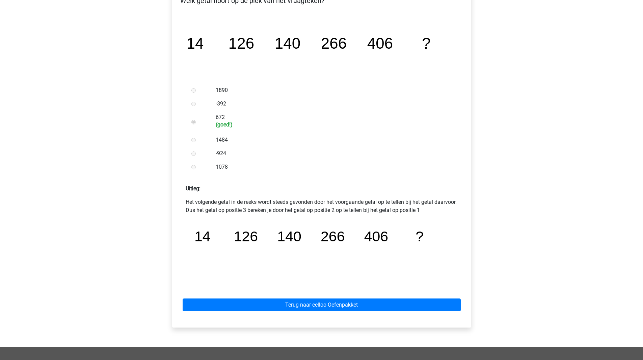
scroll to position [129, 0]
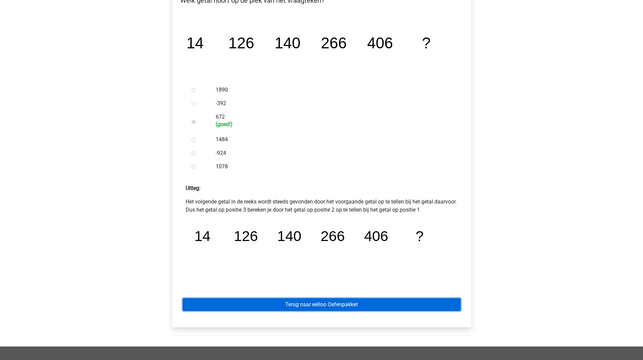
click at [280, 301] on link "Terug naar eelloo Oefenpakket" at bounding box center [322, 304] width 278 height 13
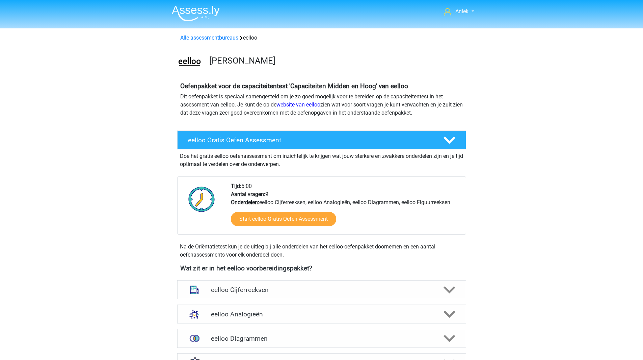
scroll to position [146, 0]
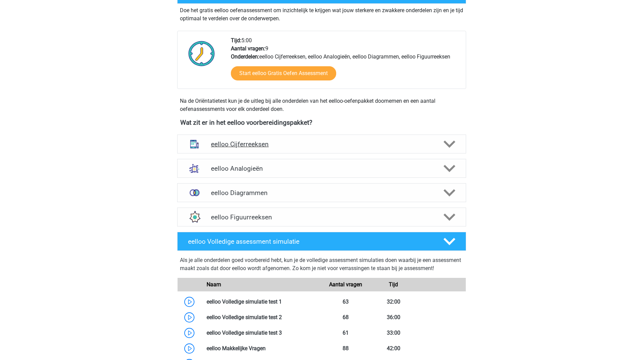
click at [314, 149] on div "eelloo Cijferreeksen" at bounding box center [321, 143] width 289 height 19
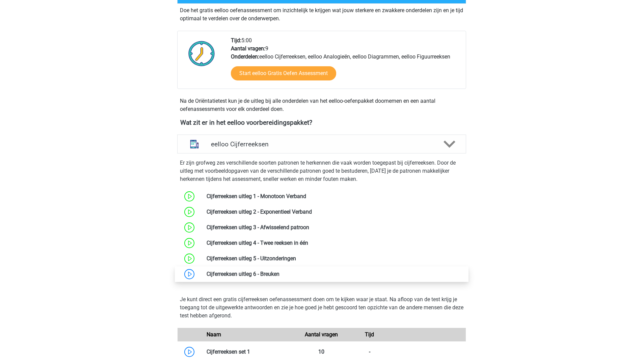
click at [280, 274] on link at bounding box center [280, 273] width 0 height 6
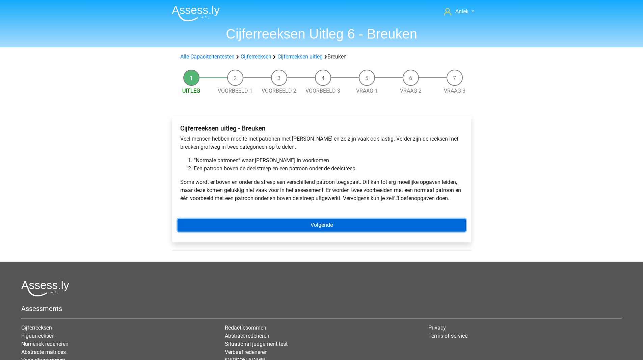
click at [275, 223] on link "Volgende" at bounding box center [322, 224] width 288 height 13
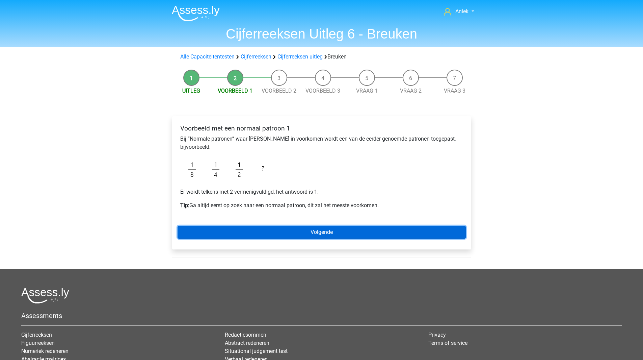
click at [280, 229] on link "Volgende" at bounding box center [322, 232] width 288 height 13
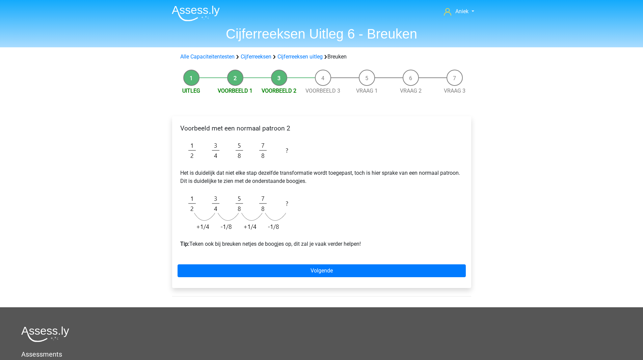
click at [276, 277] on div "Voorbeeld met een normaal patroon 2 Het is duidelijk dat niet elke stap dezelfd…" at bounding box center [321, 202] width 299 height 172
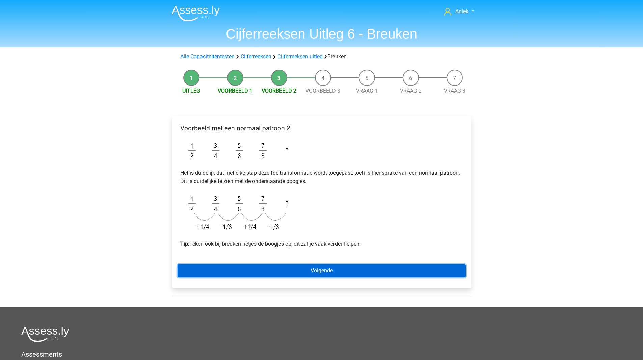
click at [285, 271] on link "Volgende" at bounding box center [322, 270] width 288 height 13
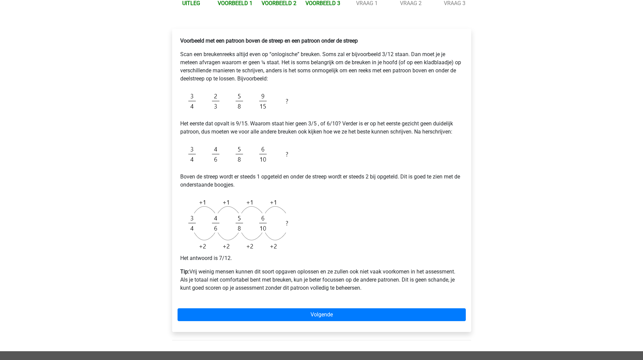
scroll to position [94, 0]
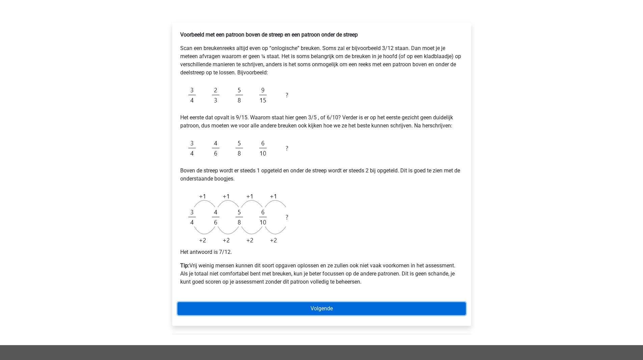
click at [288, 304] on link "Volgende" at bounding box center [322, 308] width 288 height 13
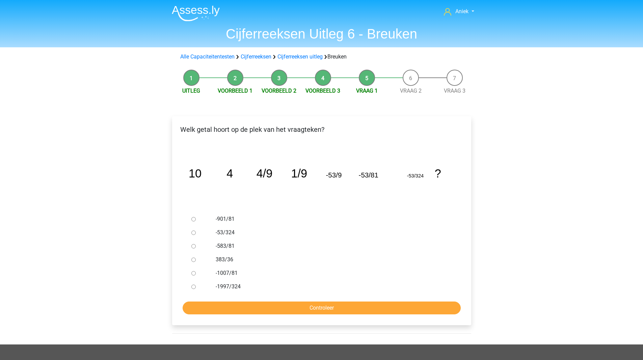
click at [192, 287] on input "-1997/324" at bounding box center [193, 286] width 4 height 4
radio input "true"
click at [212, 310] on input "Controleer" at bounding box center [322, 307] width 278 height 13
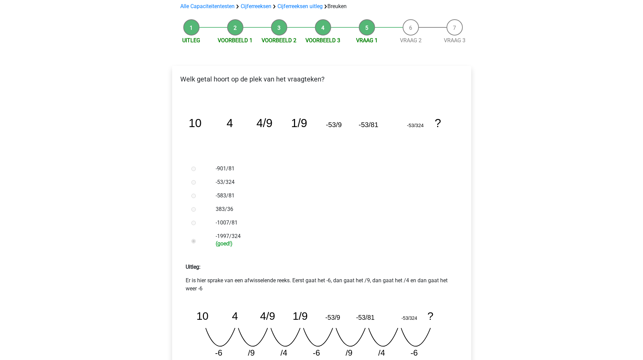
scroll to position [95, 0]
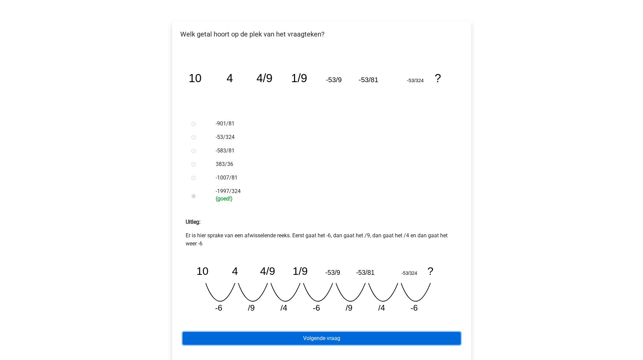
click at [295, 338] on link "Volgende vraag" at bounding box center [322, 338] width 278 height 13
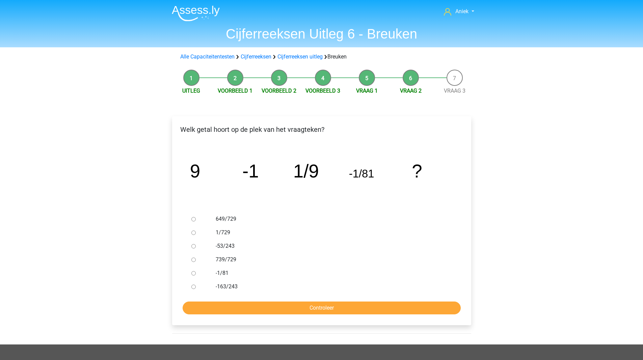
click at [188, 269] on ul "649/729 1/729 -53/243 739/729 -1/81 -163/243" at bounding box center [322, 252] width 288 height 81
click at [195, 217] on input "649/729" at bounding box center [193, 219] width 4 height 4
radio input "true"
click at [226, 307] on input "Controleer" at bounding box center [322, 307] width 278 height 13
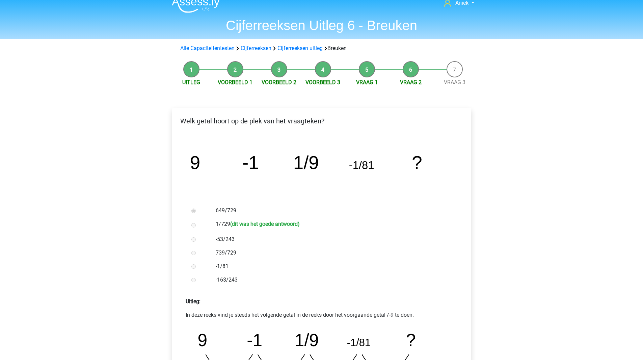
scroll to position [9, 0]
click at [214, 223] on div "1/729 (dit was het goede antwoord)" at bounding box center [333, 224] width 244 height 15
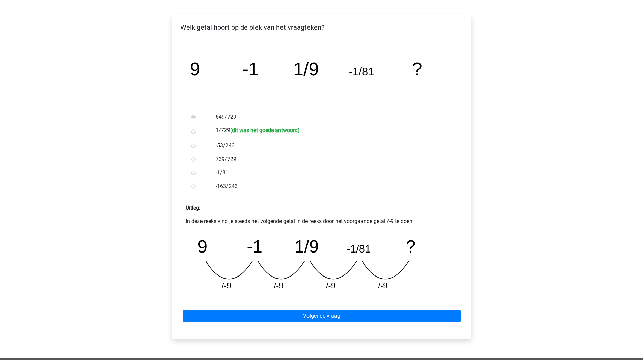
scroll to position [102, 0]
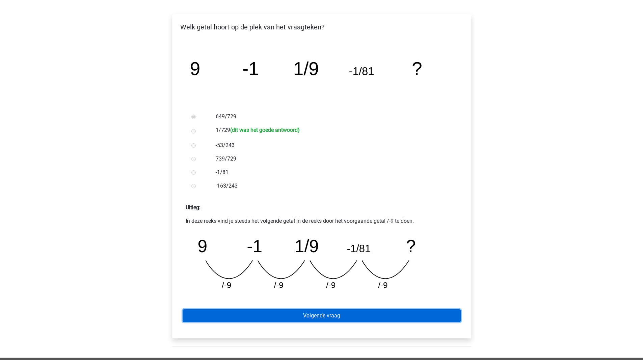
click at [240, 316] on link "Volgende vraag" at bounding box center [322, 315] width 278 height 13
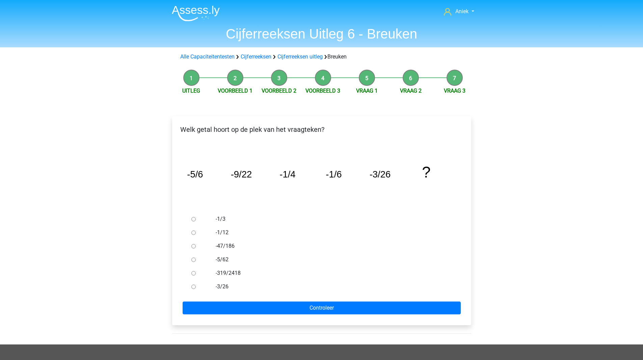
click at [190, 259] on div at bounding box center [200, 260] width 22 height 14
click at [194, 253] on div at bounding box center [200, 260] width 22 height 14
click at [194, 256] on div at bounding box center [200, 260] width 22 height 14
click at [193, 260] on input "-5/62" at bounding box center [193, 259] width 4 height 4
radio input "true"
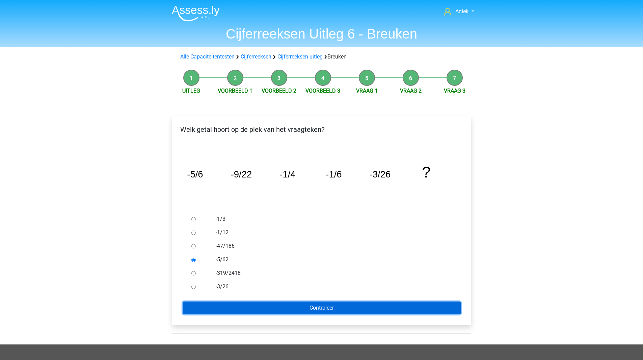
click at [216, 307] on input "Controleer" at bounding box center [322, 307] width 278 height 13
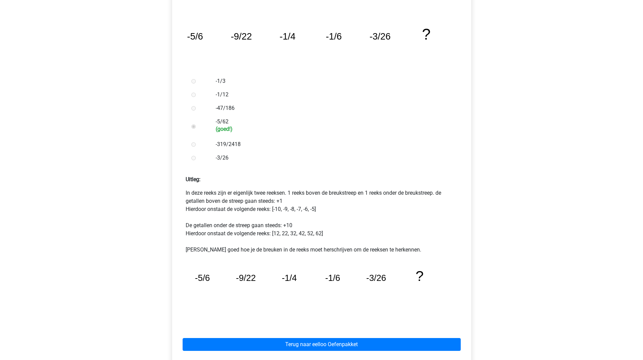
scroll to position [138, 0]
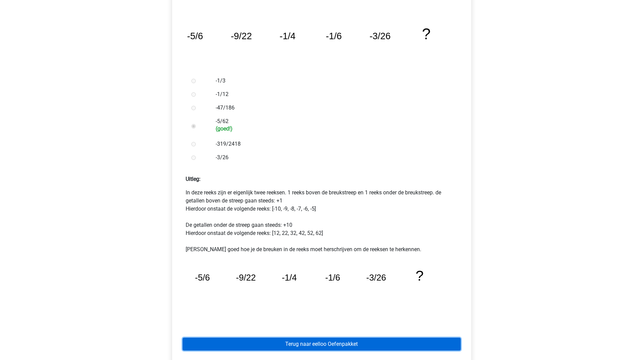
click at [194, 342] on link "Terug naar eelloo Oefenpakket" at bounding box center [322, 343] width 278 height 13
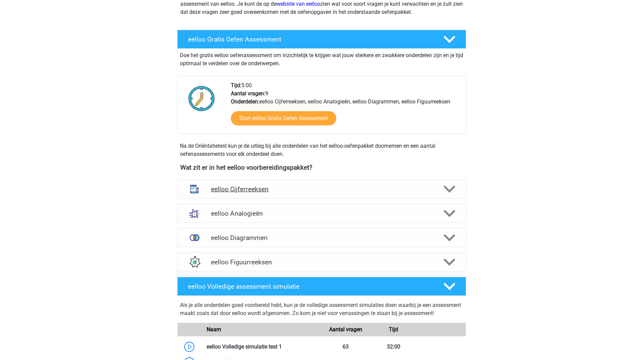
scroll to position [102, 0]
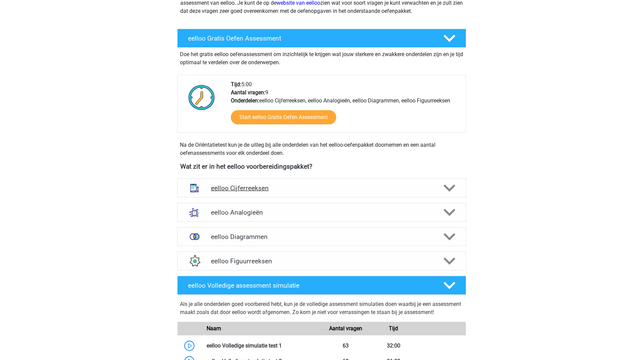
click at [242, 187] on h4 "eelloo Cijferreeksen" at bounding box center [321, 188] width 221 height 8
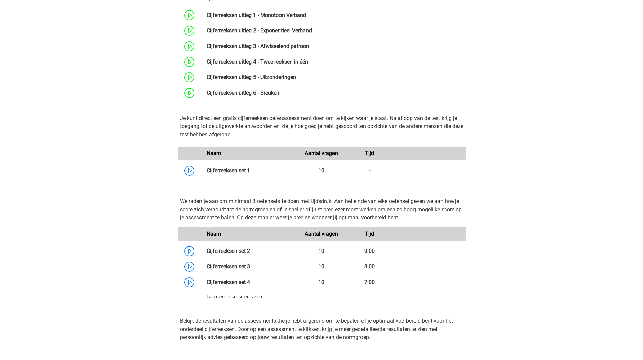
scroll to position [326, 0]
click at [250, 169] on link at bounding box center [250, 170] width 0 height 6
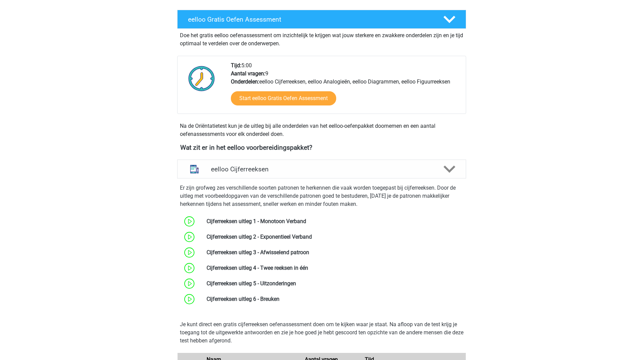
scroll to position [0, 0]
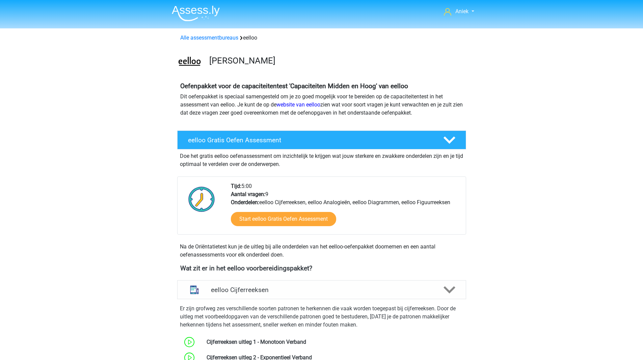
click at [236, 64] on h3 "eelloo Oefenpakket" at bounding box center [335, 60] width 252 height 10
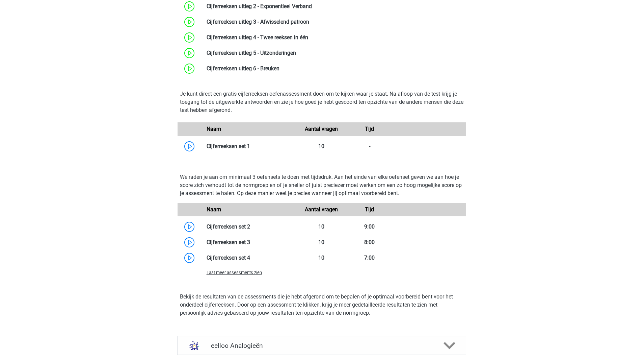
scroll to position [343, 0]
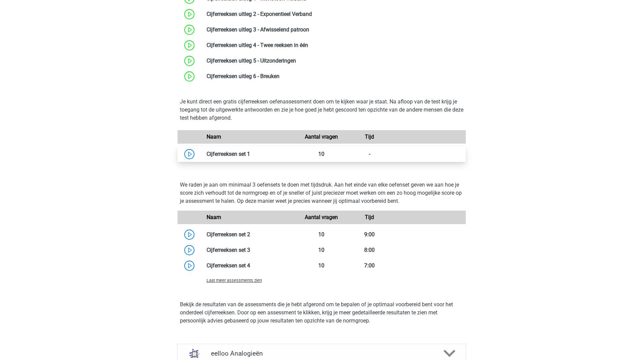
click at [250, 154] on link at bounding box center [250, 154] width 0 height 6
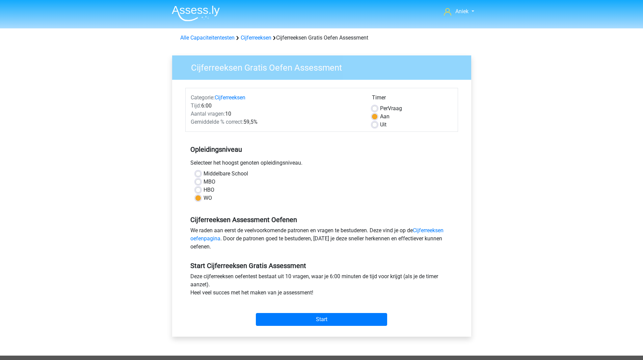
click at [380, 108] on label "Per Vraag" at bounding box center [391, 108] width 22 height 8
click at [372, 108] on input "Per Vraag" at bounding box center [374, 107] width 5 height 7
radio input "true"
click at [430, 227] on link "Cijferreeksen oefenpagina" at bounding box center [316, 234] width 253 height 15
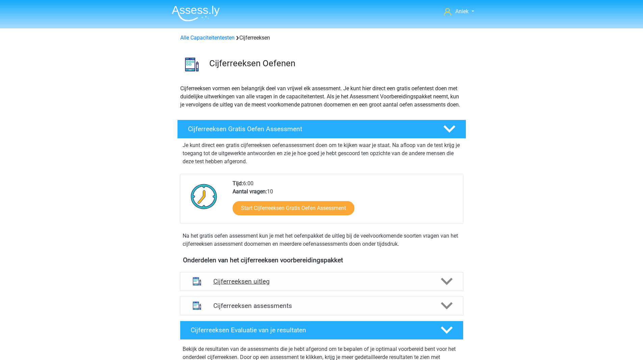
click at [326, 284] on div "Cijferreeksen uitleg" at bounding box center [322, 281] width 284 height 19
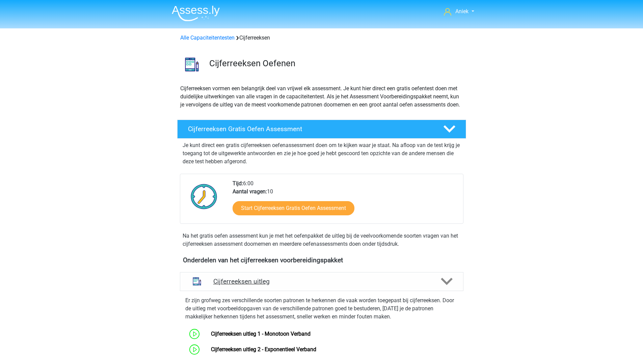
click at [326, 284] on div "Cijferreeksen uitleg" at bounding box center [322, 281] width 284 height 19
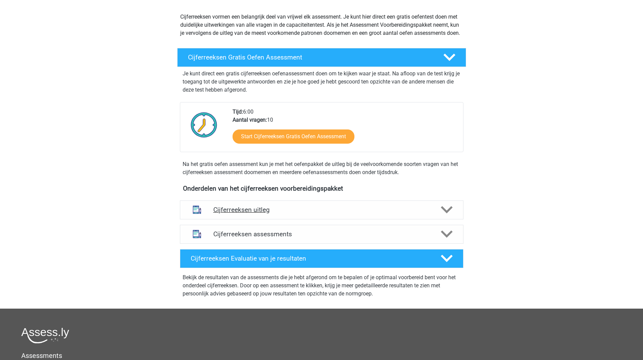
scroll to position [72, 0]
click at [327, 237] on h4 "Cijferreeksen assessments" at bounding box center [321, 234] width 217 height 8
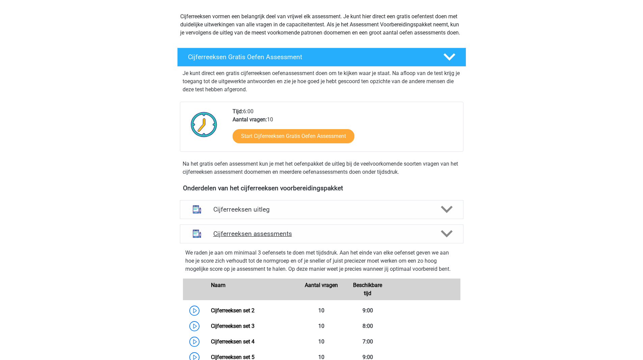
click at [327, 237] on h4 "Cijferreeksen assessments" at bounding box center [321, 234] width 217 height 8
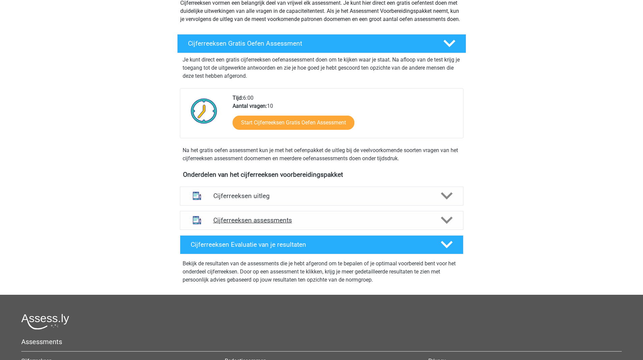
scroll to position [70, 0]
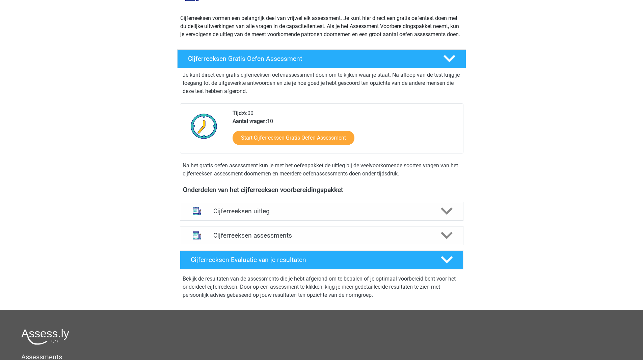
click at [319, 239] on h4 "Cijferreeksen assessments" at bounding box center [321, 235] width 217 height 8
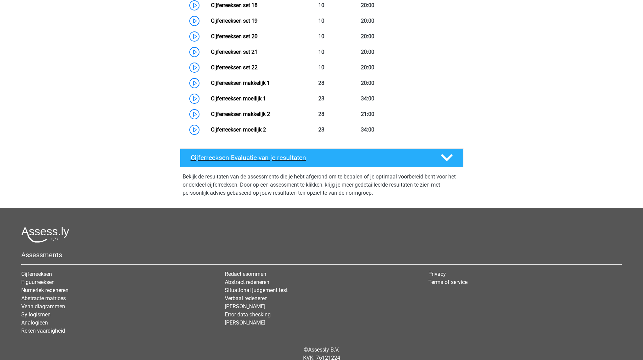
click at [308, 157] on div "Cijferreeksen Evaluatie van je resultaten" at bounding box center [322, 157] width 284 height 19
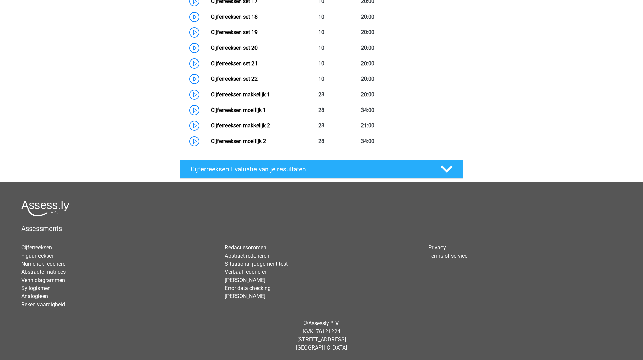
scroll to position [622, 0]
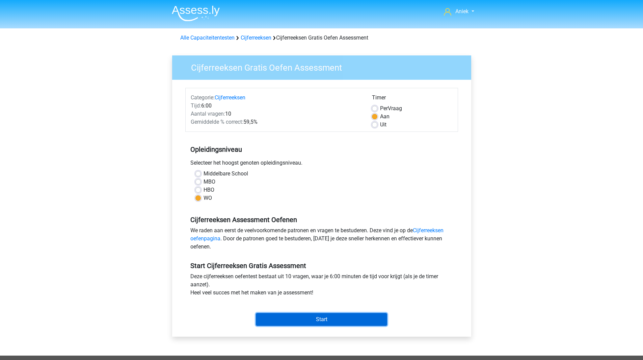
click at [293, 323] on input "Start" at bounding box center [321, 319] width 131 height 13
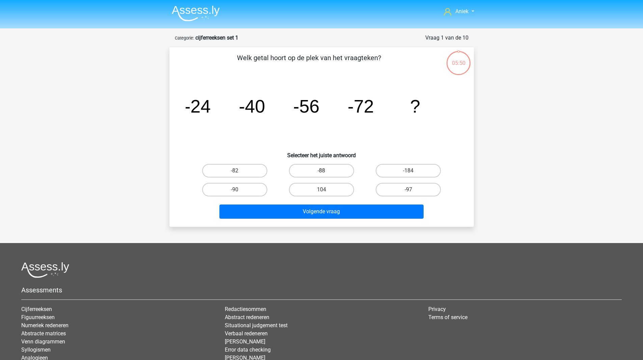
click at [333, 168] on label "-88" at bounding box center [321, 171] width 65 height 14
click at [326, 170] on input "-88" at bounding box center [323, 172] width 4 height 4
radio input "true"
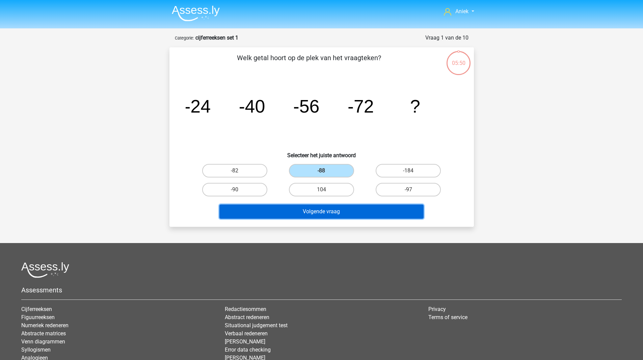
click at [333, 209] on button "Volgende vraag" at bounding box center [321, 211] width 204 height 14
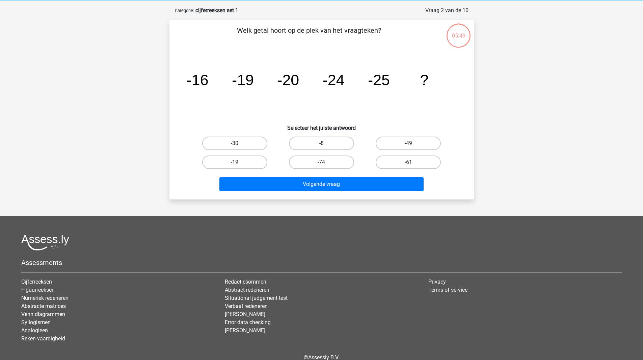
scroll to position [34, 0]
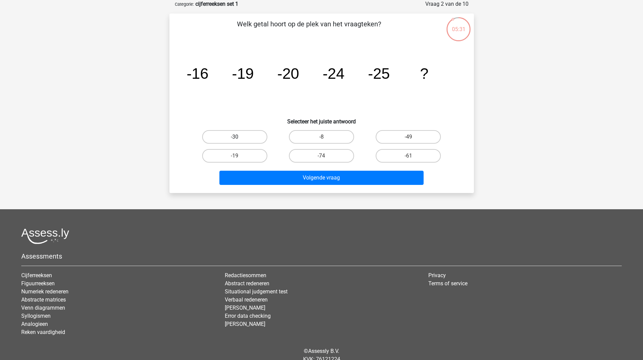
click at [248, 131] on label "-30" at bounding box center [234, 137] width 65 height 14
click at [239, 137] on input "-30" at bounding box center [237, 139] width 4 height 4
radio input "true"
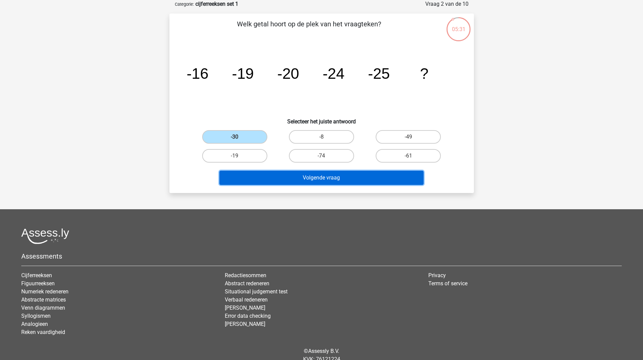
click at [296, 173] on button "Volgende vraag" at bounding box center [321, 177] width 204 height 14
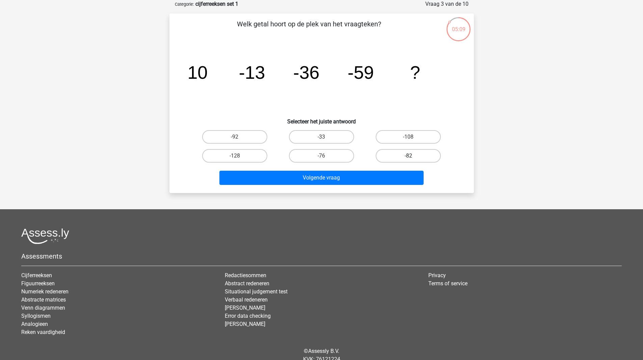
click at [395, 156] on label "-82" at bounding box center [408, 156] width 65 height 14
click at [408, 156] on input "-82" at bounding box center [410, 158] width 4 height 4
radio input "true"
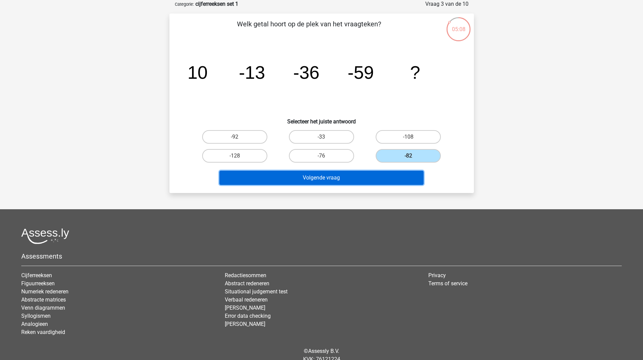
click at [347, 173] on button "Volgende vraag" at bounding box center [321, 177] width 204 height 14
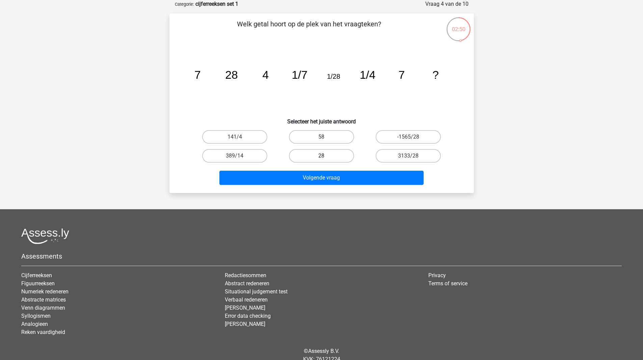
click at [338, 149] on label "28" at bounding box center [321, 156] width 65 height 14
click at [326, 156] on input "28" at bounding box center [323, 158] width 4 height 4
radio input "true"
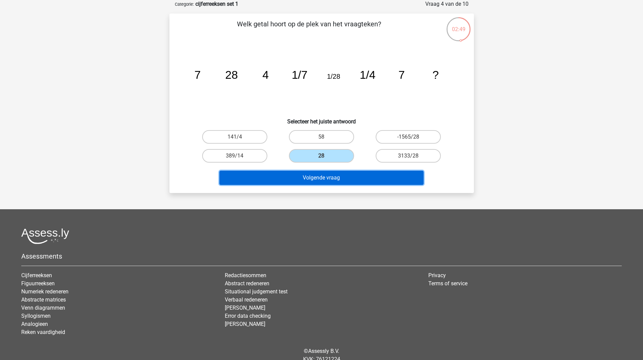
click at [322, 177] on button "Volgende vraag" at bounding box center [321, 177] width 204 height 14
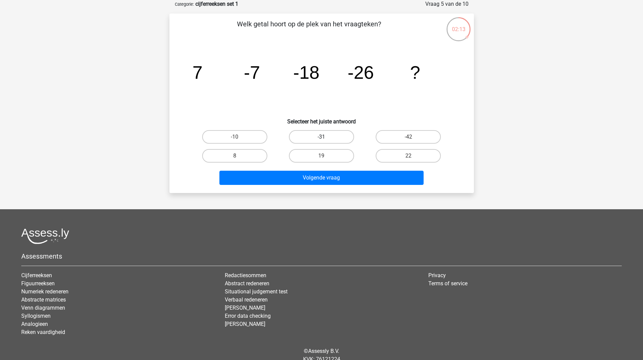
click at [341, 137] on label "-31" at bounding box center [321, 137] width 65 height 14
click at [326, 137] on input "-31" at bounding box center [323, 139] width 4 height 4
radio input "true"
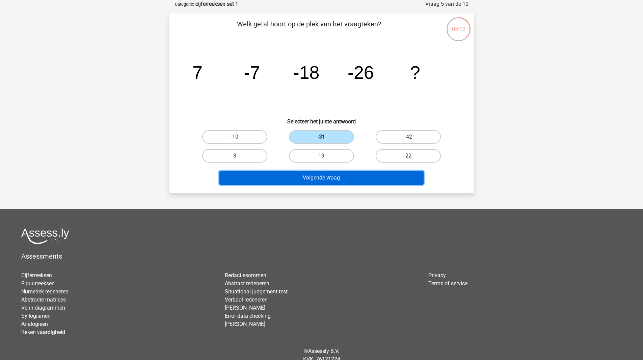
click at [354, 175] on button "Volgende vraag" at bounding box center [321, 177] width 204 height 14
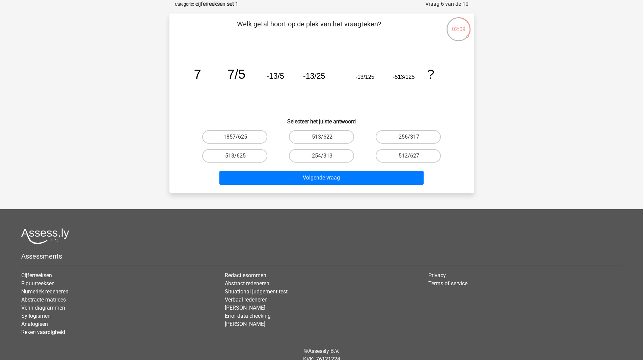
scroll to position [16, 0]
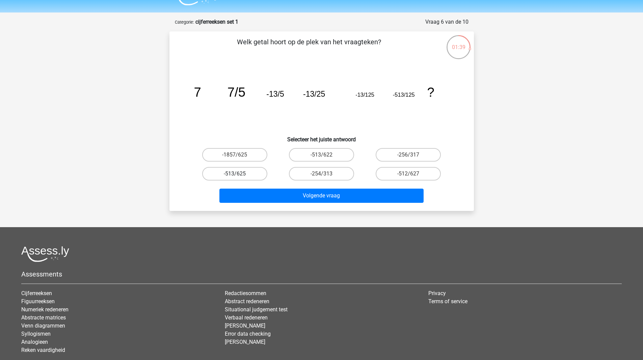
click at [253, 174] on label "-513/625" at bounding box center [234, 174] width 65 height 14
click at [239, 174] on input "-513/625" at bounding box center [237, 176] width 4 height 4
radio input "true"
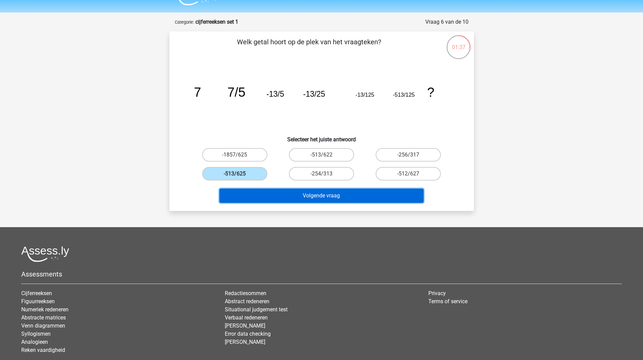
click at [271, 196] on button "Volgende vraag" at bounding box center [321, 195] width 204 height 14
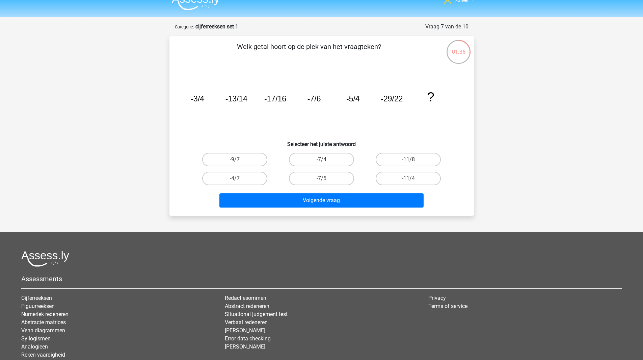
scroll to position [11, 0]
click at [385, 162] on label "-11/8" at bounding box center [408, 160] width 65 height 14
click at [408, 162] on input "-11/8" at bounding box center [410, 162] width 4 height 4
radio input "true"
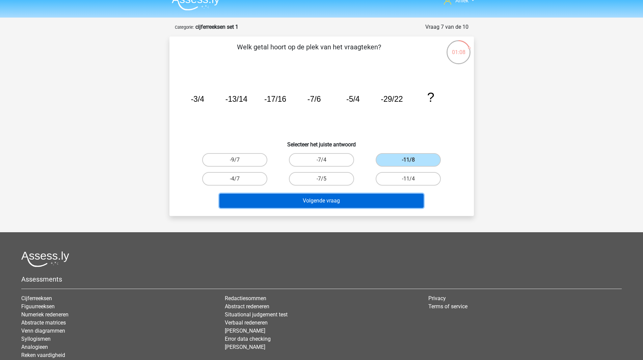
click at [347, 201] on button "Volgende vraag" at bounding box center [321, 200] width 204 height 14
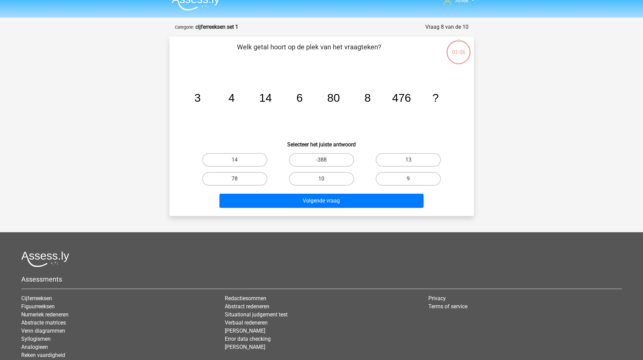
scroll to position [34, 0]
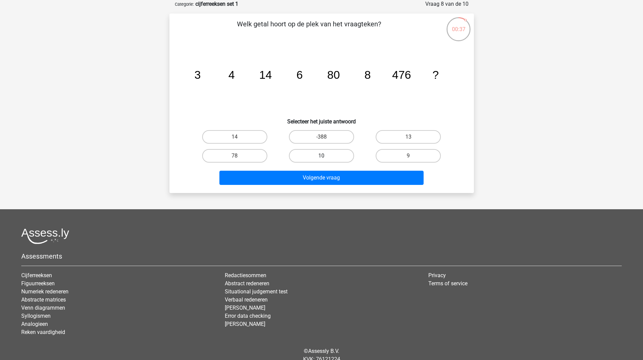
click at [332, 153] on label "10" at bounding box center [321, 156] width 65 height 14
click at [326, 156] on input "10" at bounding box center [323, 158] width 4 height 4
radio input "true"
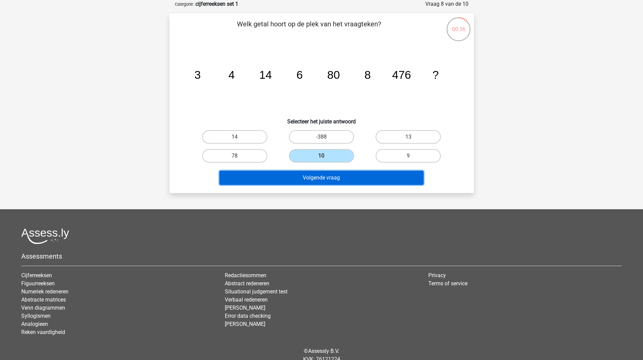
click at [320, 184] on button "Volgende vraag" at bounding box center [321, 177] width 204 height 14
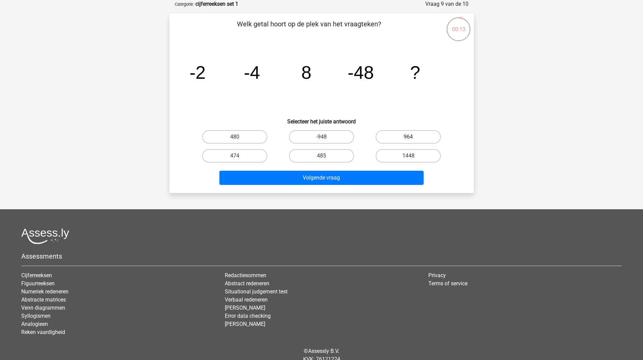
click at [396, 139] on label "964" at bounding box center [408, 137] width 65 height 14
click at [408, 139] on input "964" at bounding box center [410, 139] width 4 height 4
radio input "true"
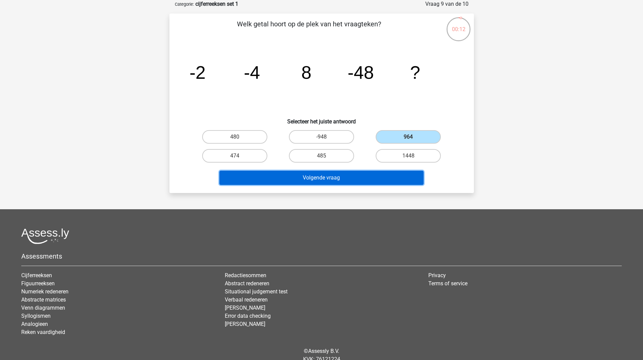
click at [343, 175] on button "Volgende vraag" at bounding box center [321, 177] width 204 height 14
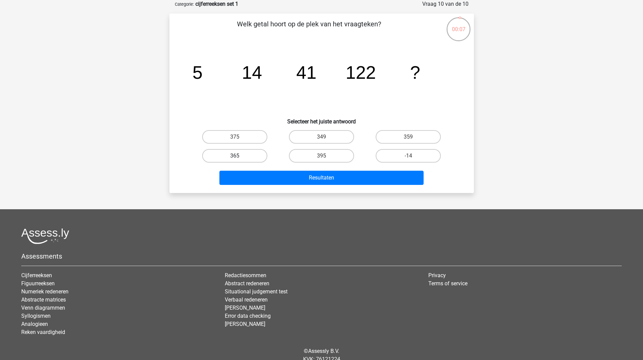
click at [258, 157] on label "365" at bounding box center [234, 156] width 65 height 14
click at [239, 157] on input "365" at bounding box center [237, 158] width 4 height 4
radio input "true"
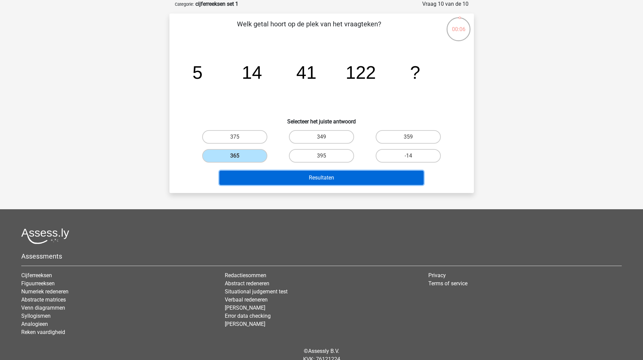
click at [271, 178] on button "Resultaten" at bounding box center [321, 177] width 204 height 14
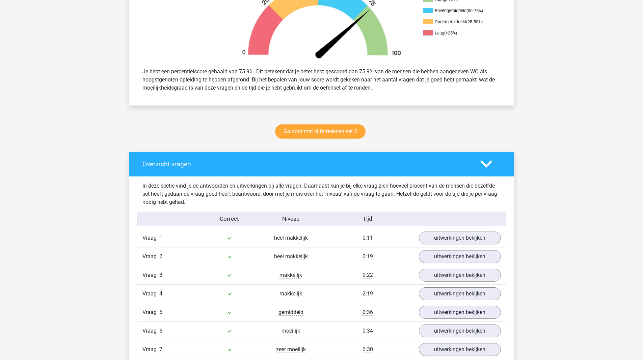
scroll to position [237, 0]
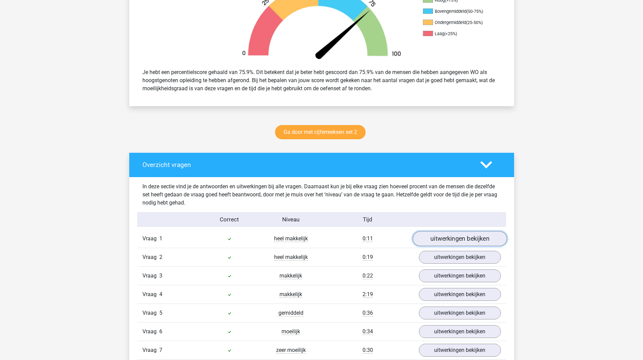
click at [442, 237] on link "uitwerkingen bekijken" at bounding box center [460, 238] width 94 height 15
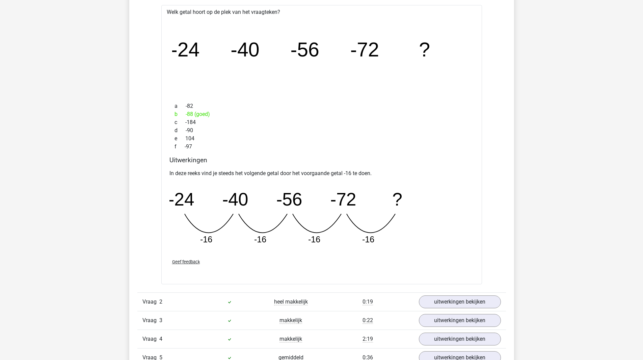
scroll to position [487, 0]
click at [421, 305] on link "uitwerkingen bekijken" at bounding box center [460, 301] width 94 height 15
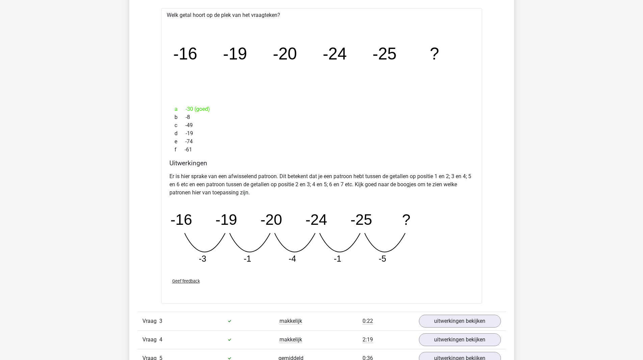
scroll to position [795, 0]
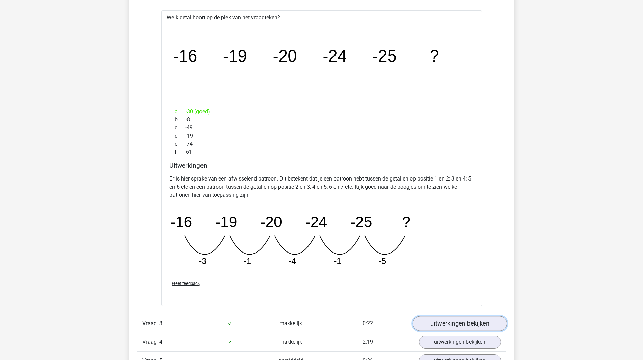
click at [430, 318] on link "uitwerkingen bekijken" at bounding box center [460, 323] width 94 height 15
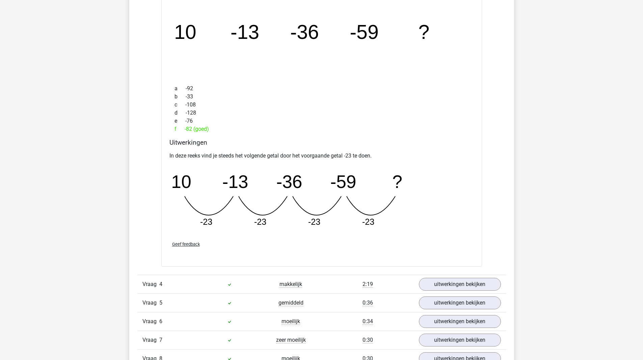
scroll to position [1148, 0]
click at [451, 286] on link "uitwerkingen bekijken" at bounding box center [460, 283] width 94 height 15
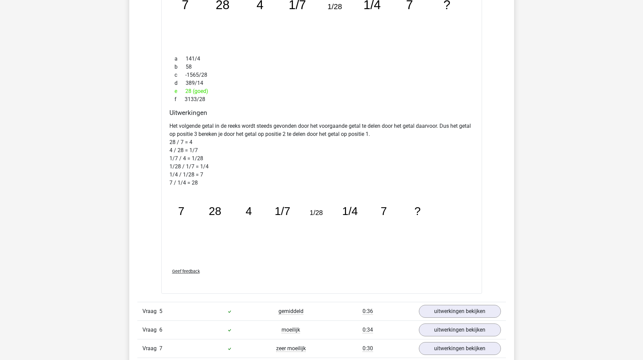
scroll to position [1492, 0]
click at [463, 311] on link "uitwerkingen bekijken" at bounding box center [460, 310] width 94 height 15
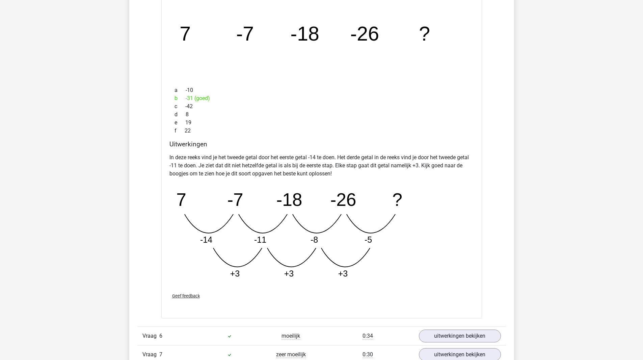
scroll to position [1830, 0]
click at [493, 328] on div "Vraag 6 moeilijk 0:34 uitwerkingen bekijken" at bounding box center [321, 335] width 369 height 19
click at [492, 338] on link "uitwerkingen bekijken" at bounding box center [460, 335] width 94 height 15
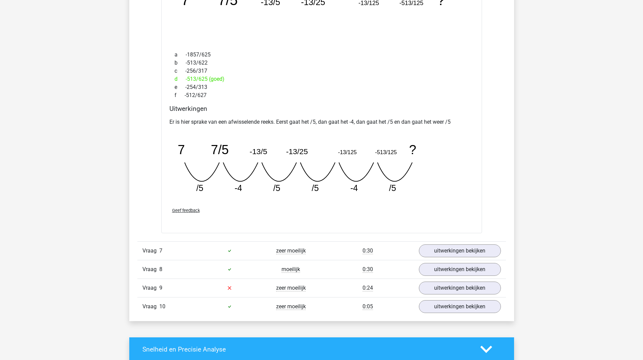
scroll to position [2229, 0]
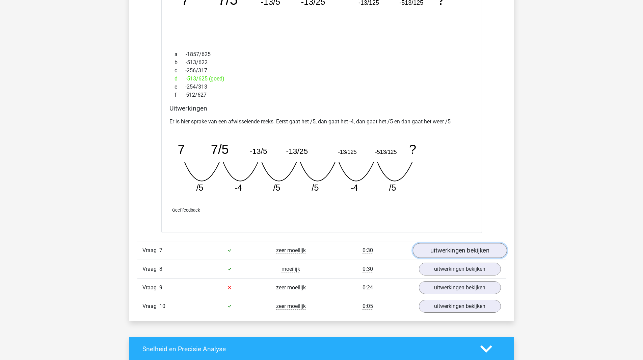
click at [490, 252] on link "uitwerkingen bekijken" at bounding box center [460, 250] width 94 height 15
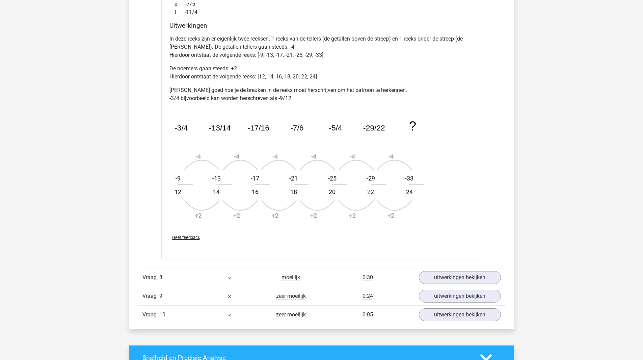
scroll to position [2628, 0]
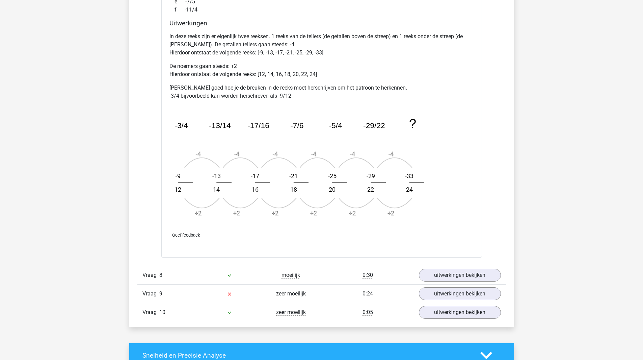
click at [399, 279] on div "0:30" at bounding box center [368, 275] width 92 height 8
click at [431, 279] on link "uitwerkingen bekijken" at bounding box center [460, 274] width 94 height 15
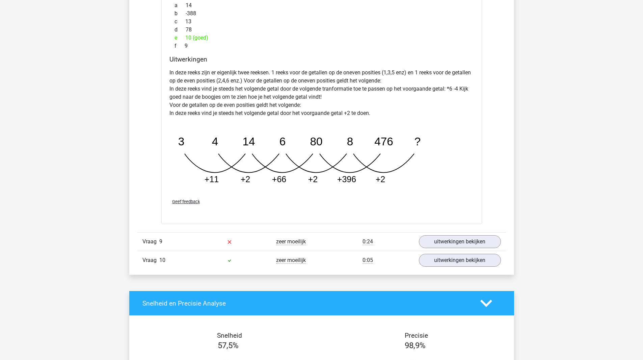
scroll to position [3016, 0]
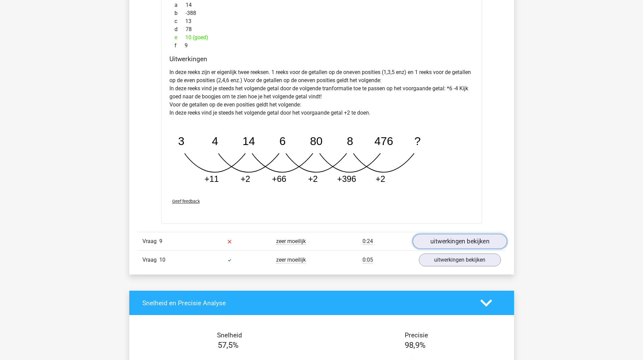
click at [441, 238] on link "uitwerkingen bekijken" at bounding box center [460, 241] width 94 height 15
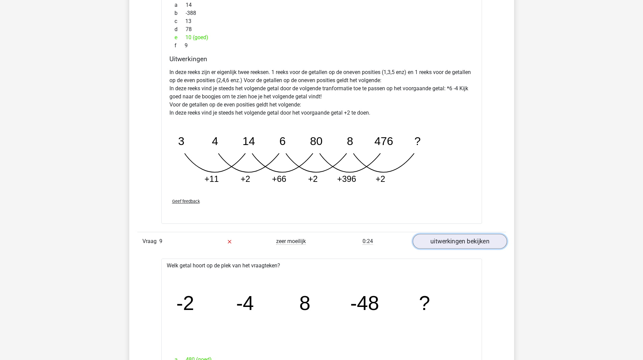
click at [441, 238] on link "uitwerkingen bekijken" at bounding box center [460, 241] width 94 height 15
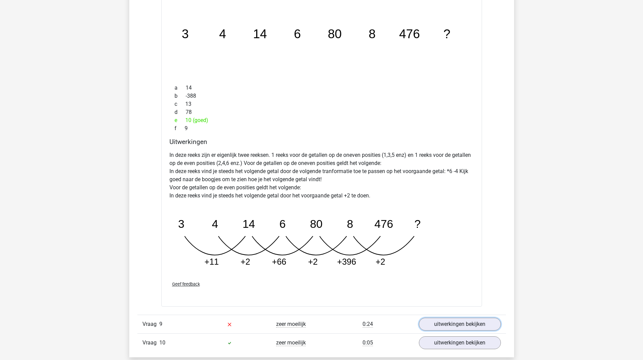
scroll to position [2925, 0]
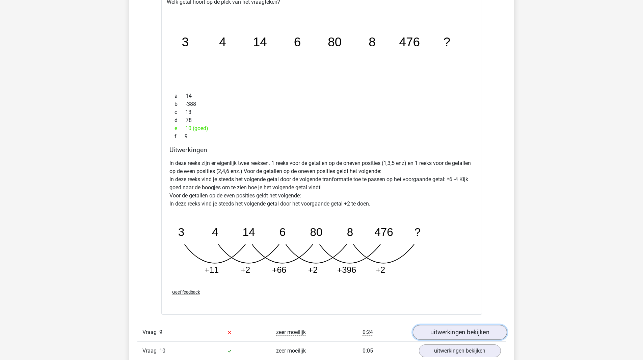
click at [475, 336] on link "uitwerkingen bekijken" at bounding box center [460, 331] width 94 height 15
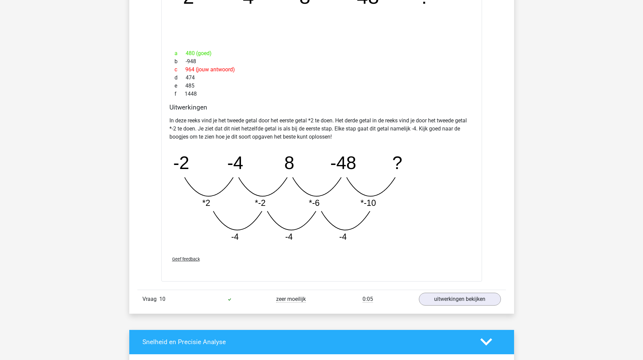
scroll to position [3314, 0]
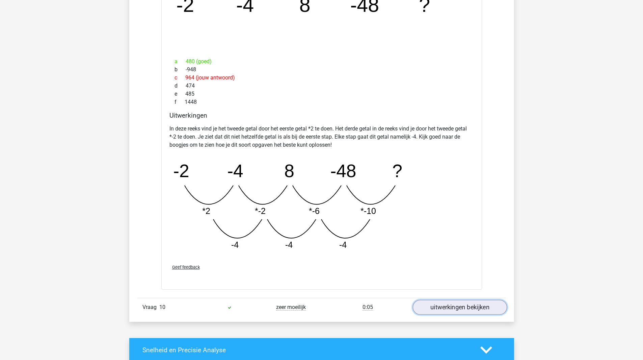
click at [471, 309] on link "uitwerkingen bekijken" at bounding box center [460, 306] width 94 height 15
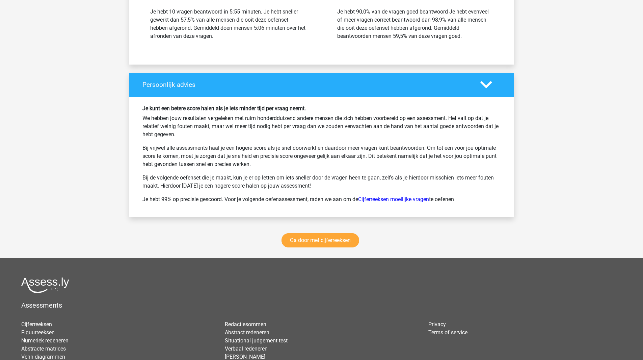
scroll to position [4175, 0]
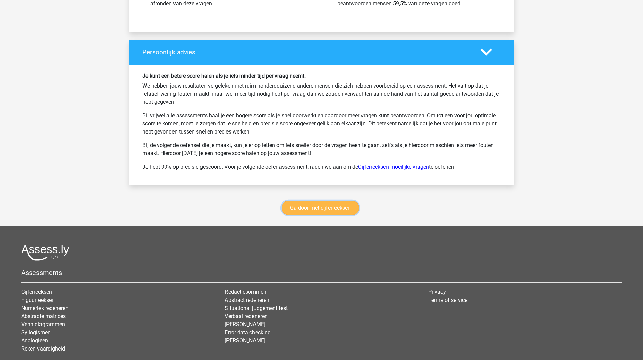
click at [341, 209] on link "Ga door met cijferreeksen" at bounding box center [321, 208] width 78 height 14
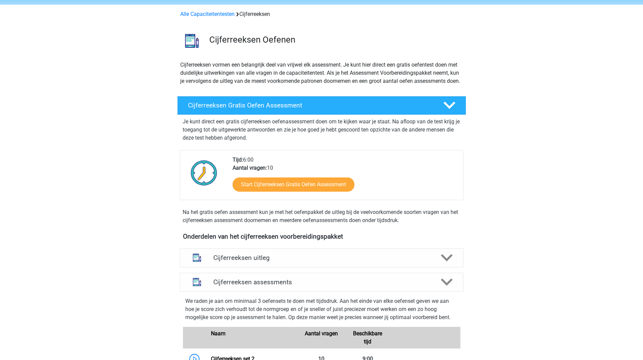
scroll to position [17, 0]
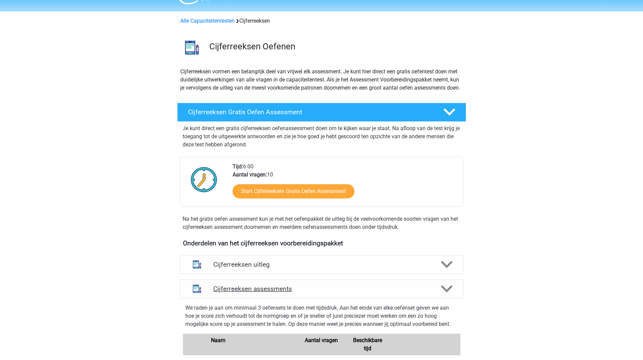
click at [445, 294] on icon at bounding box center [447, 289] width 12 height 12
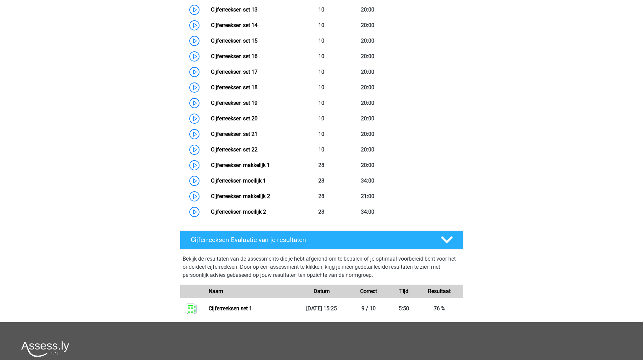
scroll to position [544, 0]
click at [447, 245] on icon at bounding box center [447, 239] width 12 height 12
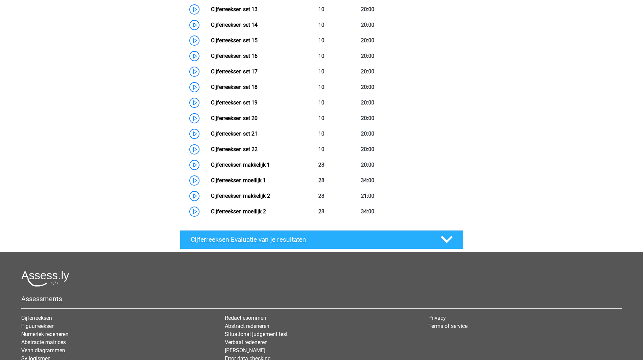
click at [447, 245] on icon at bounding box center [447, 239] width 12 height 12
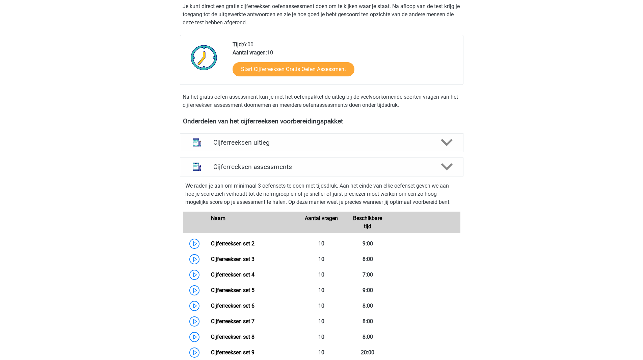
scroll to position [138, 0]
click at [450, 146] on icon at bounding box center [447, 143] width 12 height 12
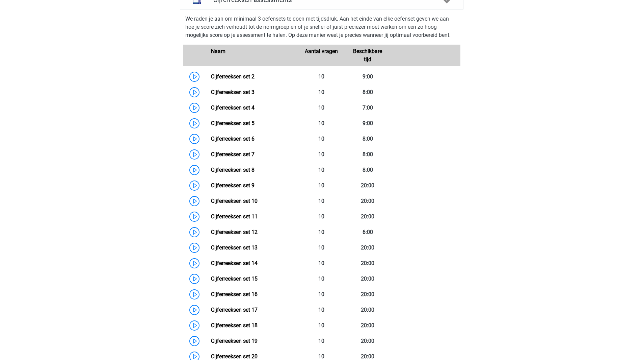
scroll to position [442, 0]
click at [211, 80] on link "Cijferreeksen set 2" at bounding box center [233, 77] width 44 height 6
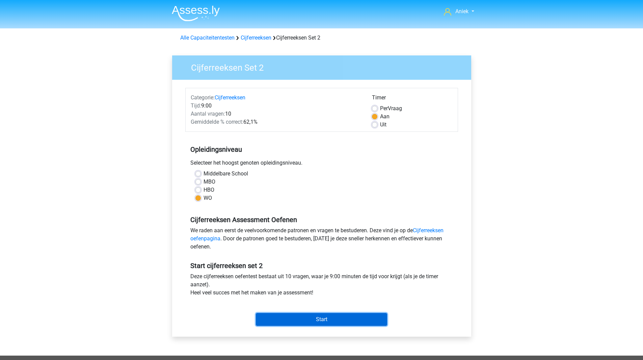
click at [272, 319] on input "Start" at bounding box center [321, 319] width 131 height 13
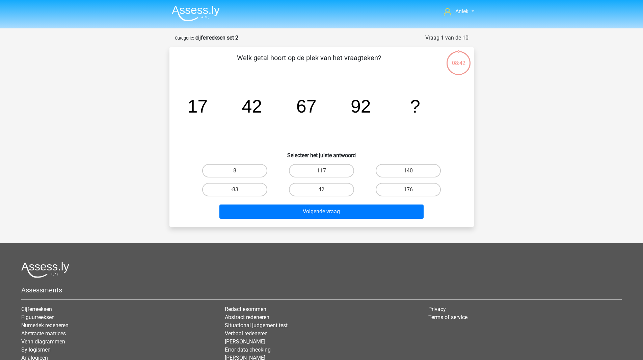
click at [324, 174] on input "117" at bounding box center [323, 172] width 4 height 4
radio input "true"
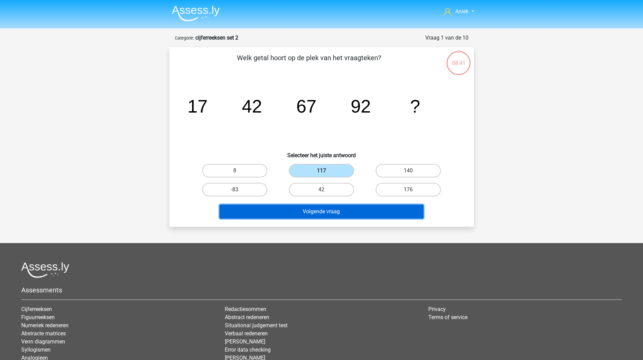
click at [344, 216] on button "Volgende vraag" at bounding box center [321, 211] width 204 height 14
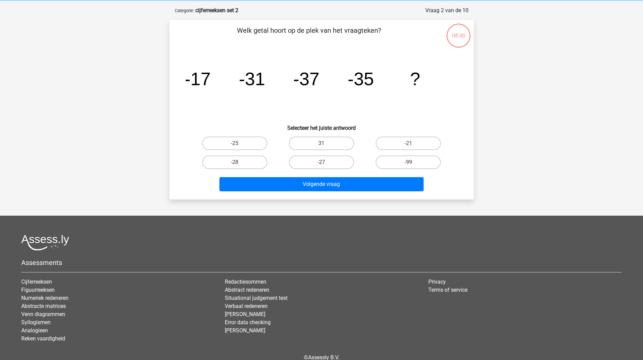
scroll to position [34, 0]
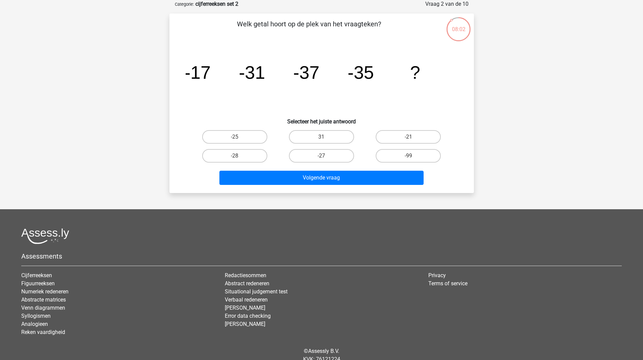
click at [257, 147] on div "-28" at bounding box center [234, 155] width 87 height 19
click at [257, 144] on div "-25" at bounding box center [234, 136] width 87 height 19
click at [256, 138] on label "-25" at bounding box center [234, 137] width 65 height 14
click at [239, 138] on input "-25" at bounding box center [237, 139] width 4 height 4
radio input "true"
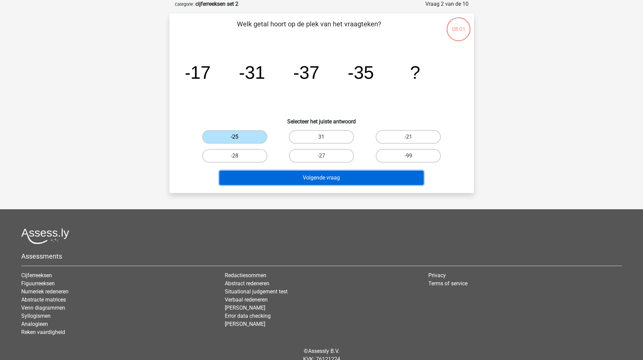
click at [287, 176] on button "Volgende vraag" at bounding box center [321, 177] width 204 height 14
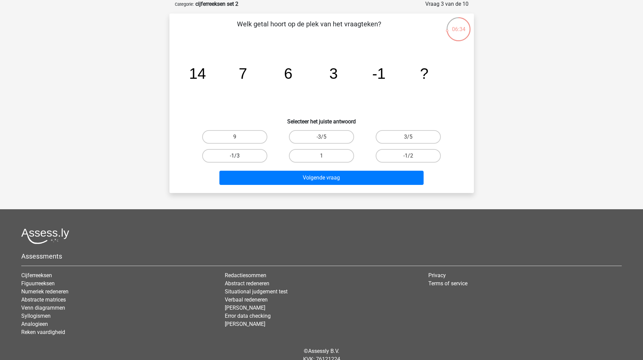
click at [256, 156] on label "-1/3" at bounding box center [234, 156] width 65 height 14
click at [239, 156] on input "-1/3" at bounding box center [237, 158] width 4 height 4
radio input "true"
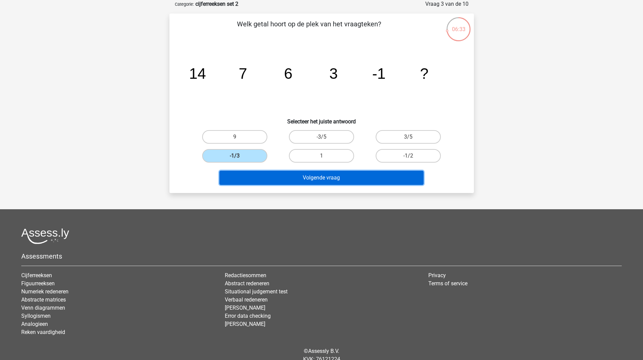
click at [280, 179] on button "Volgende vraag" at bounding box center [321, 177] width 204 height 14
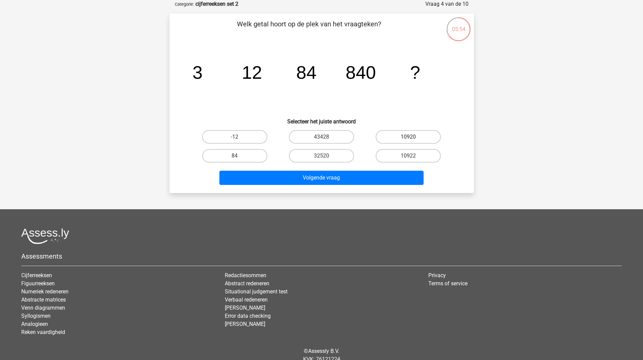
click at [399, 137] on label "10920" at bounding box center [408, 137] width 65 height 14
click at [408, 137] on input "10920" at bounding box center [410, 139] width 4 height 4
radio input "true"
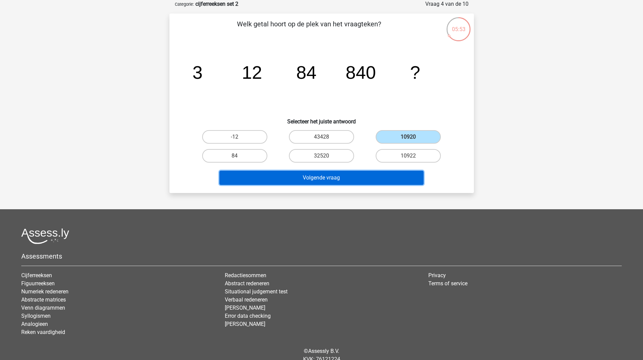
click at [367, 176] on button "Volgende vraag" at bounding box center [321, 177] width 204 height 14
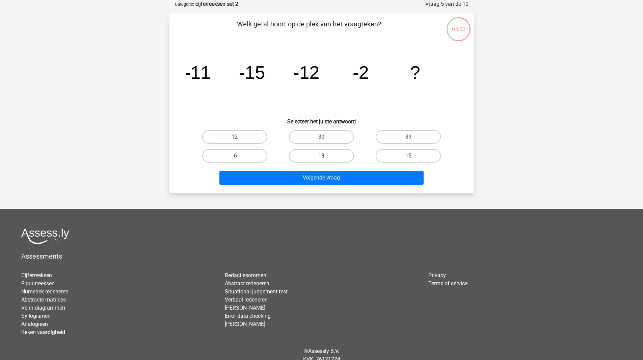
click at [333, 155] on label "18" at bounding box center [321, 156] width 65 height 14
click at [326, 156] on input "18" at bounding box center [323, 158] width 4 height 4
radio input "true"
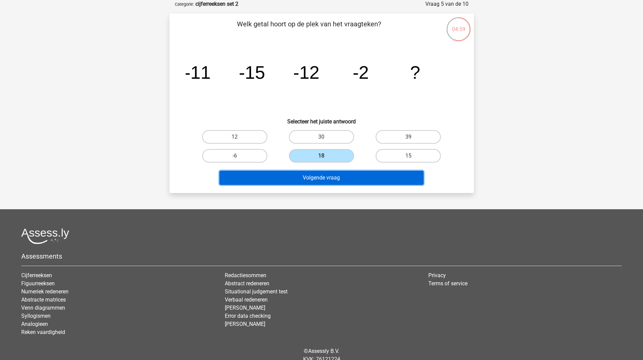
click at [357, 177] on button "Volgende vraag" at bounding box center [321, 177] width 204 height 14
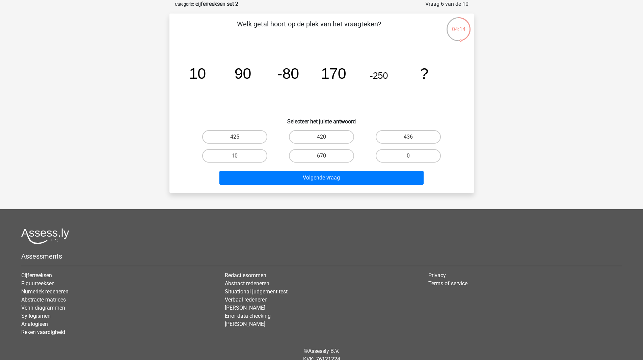
click at [325, 144] on div "420" at bounding box center [321, 136] width 87 height 19
click at [338, 137] on label "420" at bounding box center [321, 137] width 65 height 14
click at [326, 137] on input "420" at bounding box center [323, 139] width 4 height 4
radio input "true"
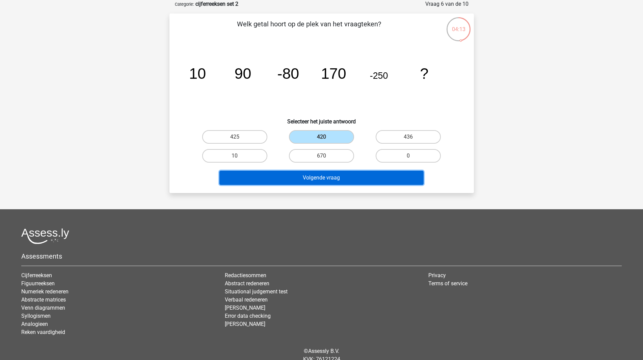
click at [344, 180] on button "Volgende vraag" at bounding box center [321, 177] width 204 height 14
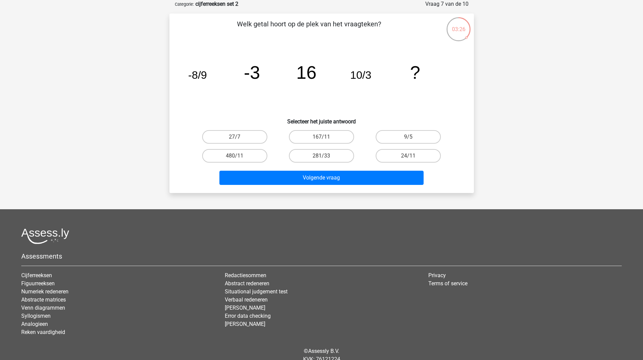
click at [240, 147] on div "480/11" at bounding box center [234, 155] width 87 height 19
click at [249, 141] on label "27/7" at bounding box center [234, 137] width 65 height 14
click at [239, 141] on input "27/7" at bounding box center [237, 139] width 4 height 4
radio input "true"
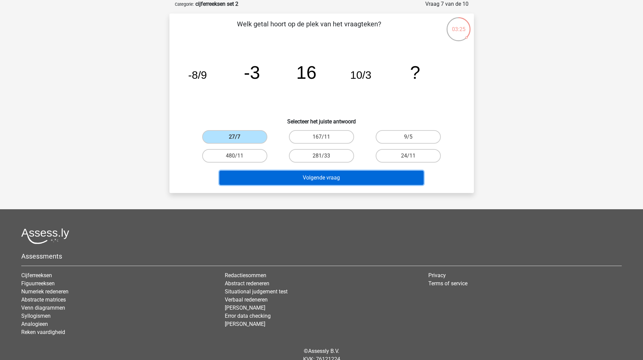
click at [276, 181] on button "Volgende vraag" at bounding box center [321, 177] width 204 height 14
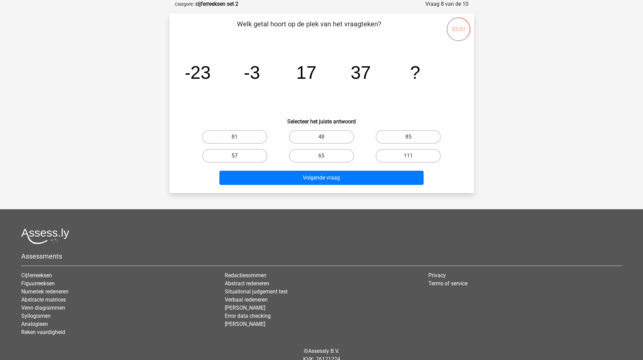
click at [244, 152] on label "57" at bounding box center [234, 156] width 65 height 14
click at [239, 156] on input "57" at bounding box center [237, 158] width 4 height 4
radio input "true"
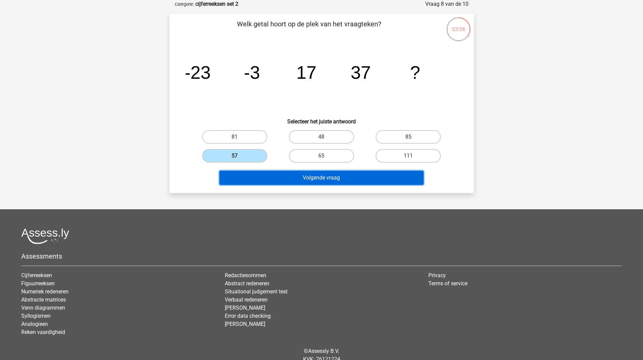
click at [262, 177] on button "Volgende vraag" at bounding box center [321, 177] width 204 height 14
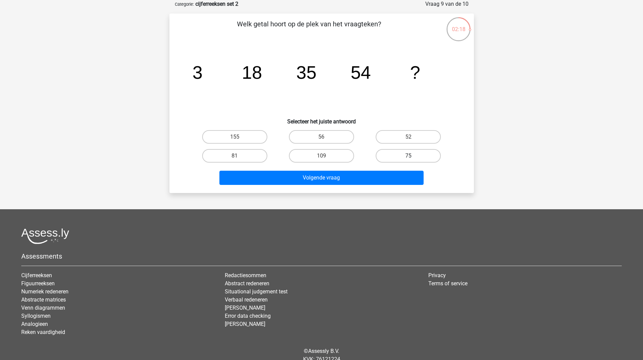
click at [388, 150] on label "75" at bounding box center [408, 156] width 65 height 14
click at [408, 156] on input "75" at bounding box center [410, 158] width 4 height 4
radio input "true"
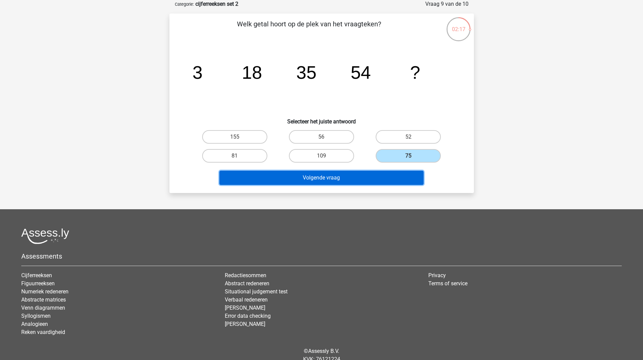
click at [369, 181] on button "Volgende vraag" at bounding box center [321, 177] width 204 height 14
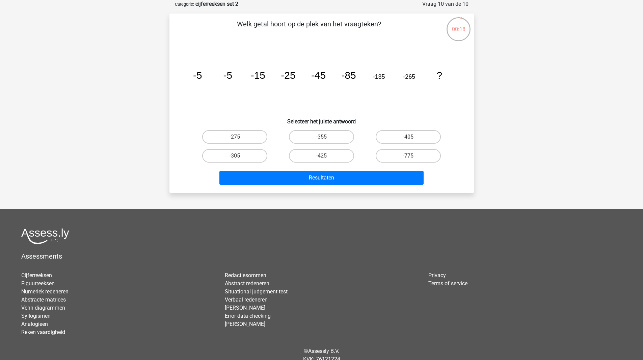
click at [399, 132] on label "-405" at bounding box center [408, 137] width 65 height 14
click at [408, 137] on input "-405" at bounding box center [410, 139] width 4 height 4
radio input "true"
click at [341, 187] on div "Resultaten" at bounding box center [321, 178] width 261 height 17
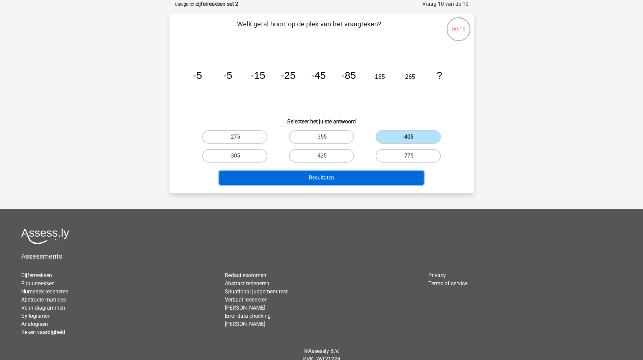
click at [355, 179] on button "Resultaten" at bounding box center [321, 177] width 204 height 14
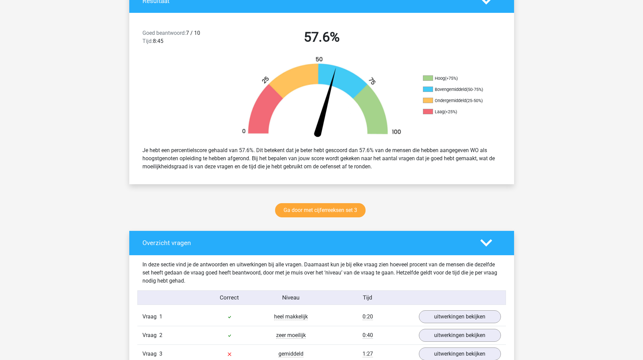
scroll to position [159, 0]
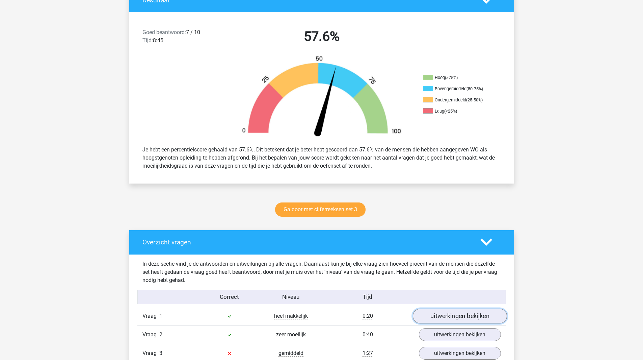
click at [488, 317] on link "uitwerkingen bekijken" at bounding box center [460, 315] width 94 height 15
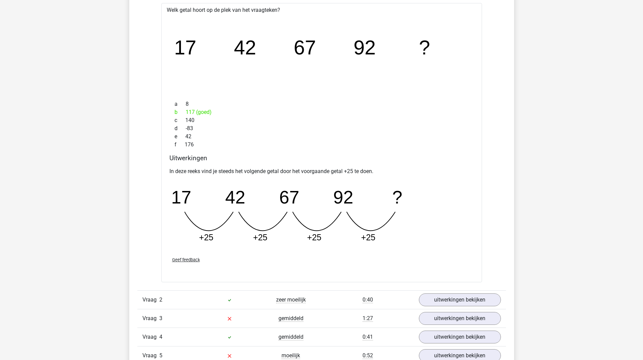
scroll to position [490, 0]
click at [467, 304] on link "uitwerkingen bekijken" at bounding box center [460, 299] width 94 height 15
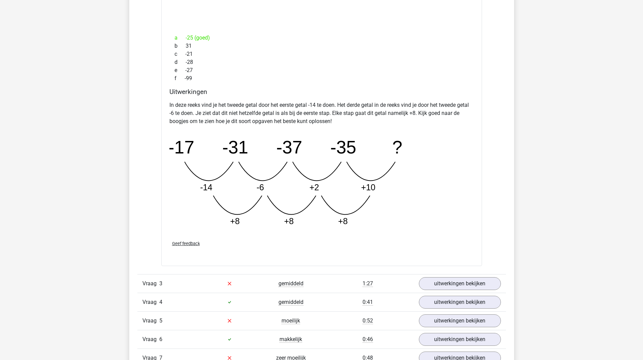
scroll to position [869, 0]
click at [470, 285] on link "uitwerkingen bekijken" at bounding box center [460, 282] width 94 height 15
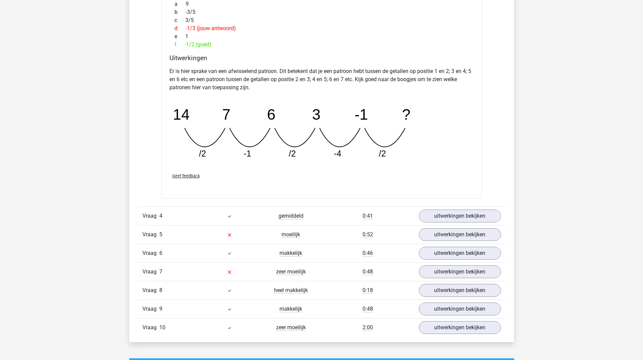
scroll to position [1266, 0]
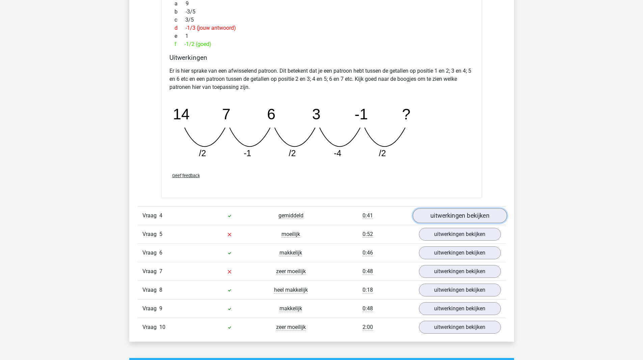
click at [470, 214] on link "uitwerkingen bekijken" at bounding box center [460, 215] width 94 height 15
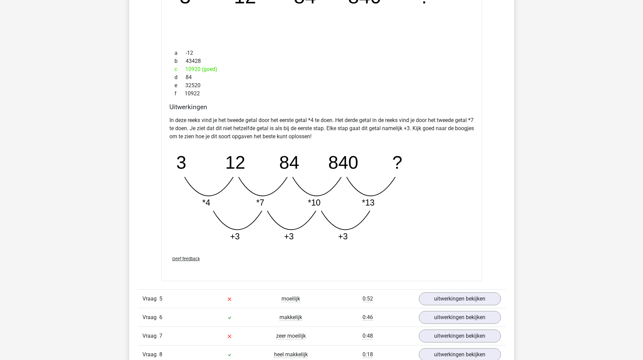
scroll to position [1547, 0]
click at [460, 297] on link "uitwerkingen bekijken" at bounding box center [460, 298] width 94 height 15
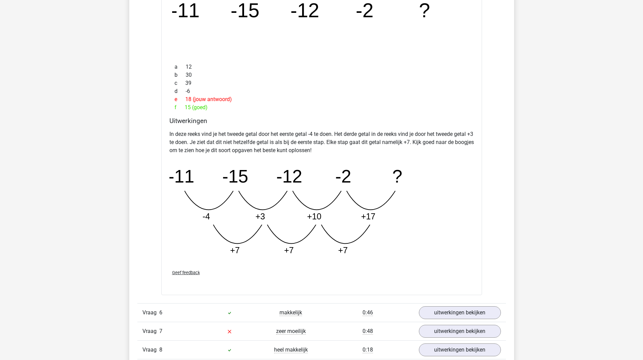
scroll to position [1909, 0]
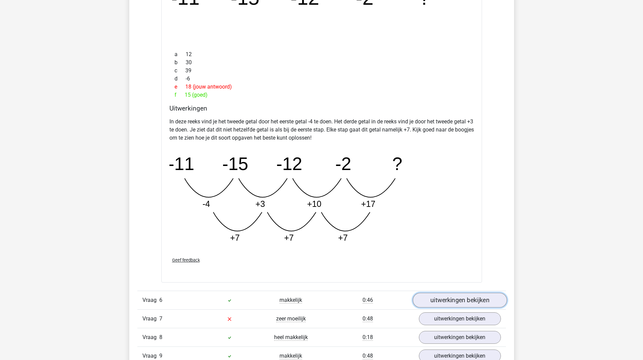
click at [497, 304] on link "uitwerkingen bekijken" at bounding box center [460, 299] width 94 height 15
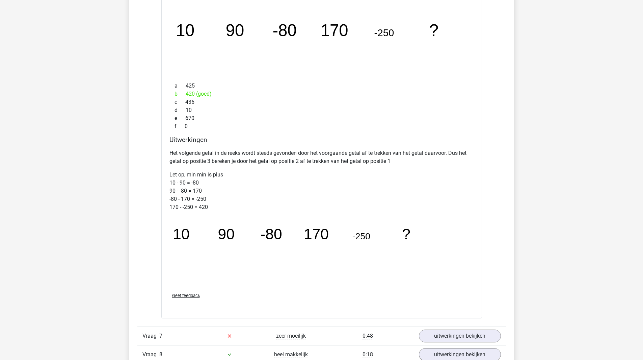
scroll to position [2249, 0]
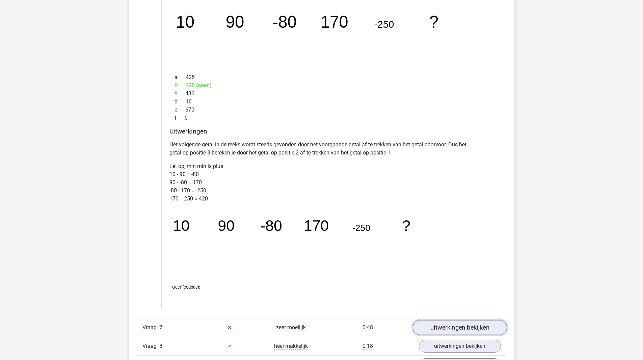
click at [488, 325] on link "uitwerkingen bekijken" at bounding box center [460, 327] width 94 height 15
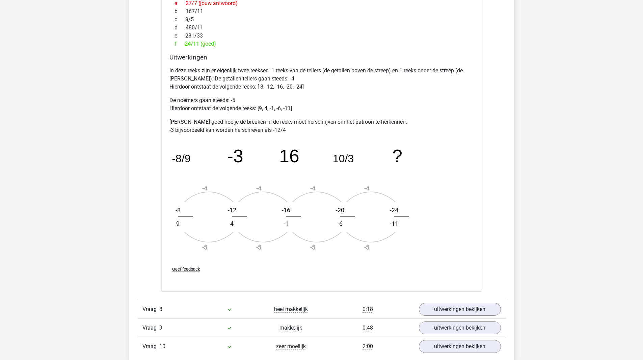
scroll to position [2692, 0]
click at [470, 316] on div "Vraag 8 heel makkelijk 0:18 uitwerkingen bekijken" at bounding box center [321, 308] width 369 height 19
click at [474, 312] on link "uitwerkingen bekijken" at bounding box center [460, 308] width 94 height 15
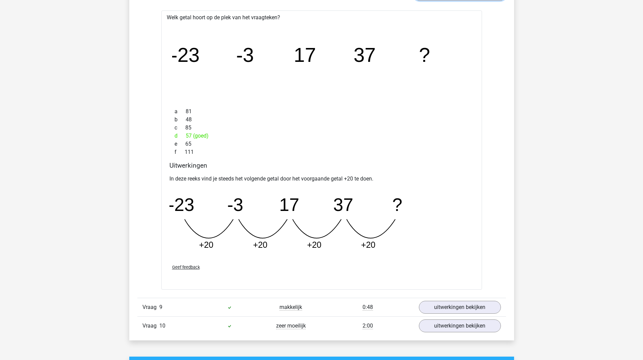
scroll to position [3009, 0]
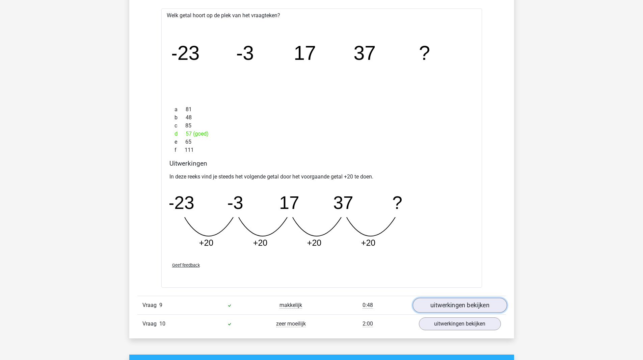
click at [462, 309] on link "uitwerkingen bekijken" at bounding box center [460, 304] width 94 height 15
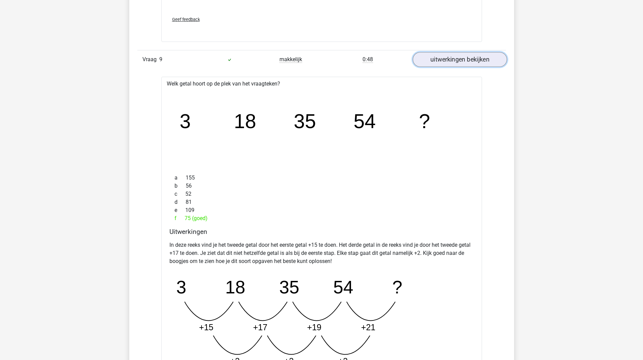
scroll to position [3357, 0]
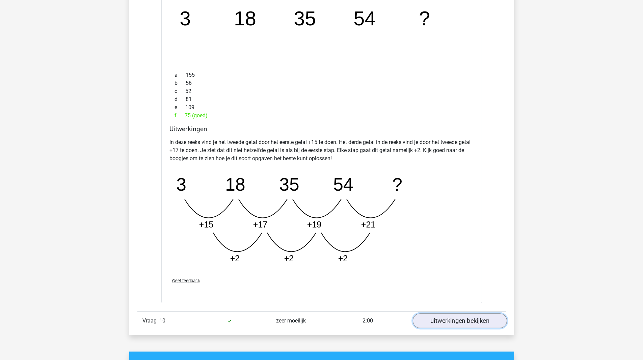
click at [457, 322] on link "uitwerkingen bekijken" at bounding box center [460, 320] width 94 height 15
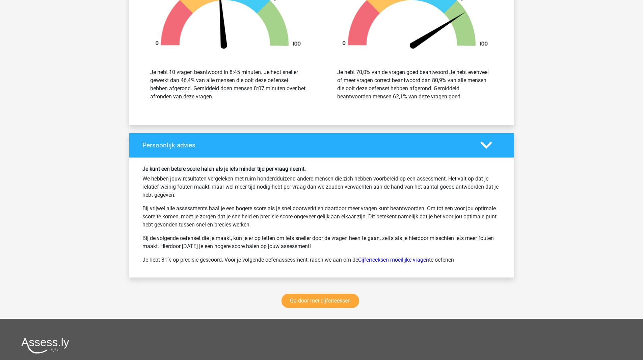
scroll to position [4138, 0]
